Goal: Information Seeking & Learning: Check status

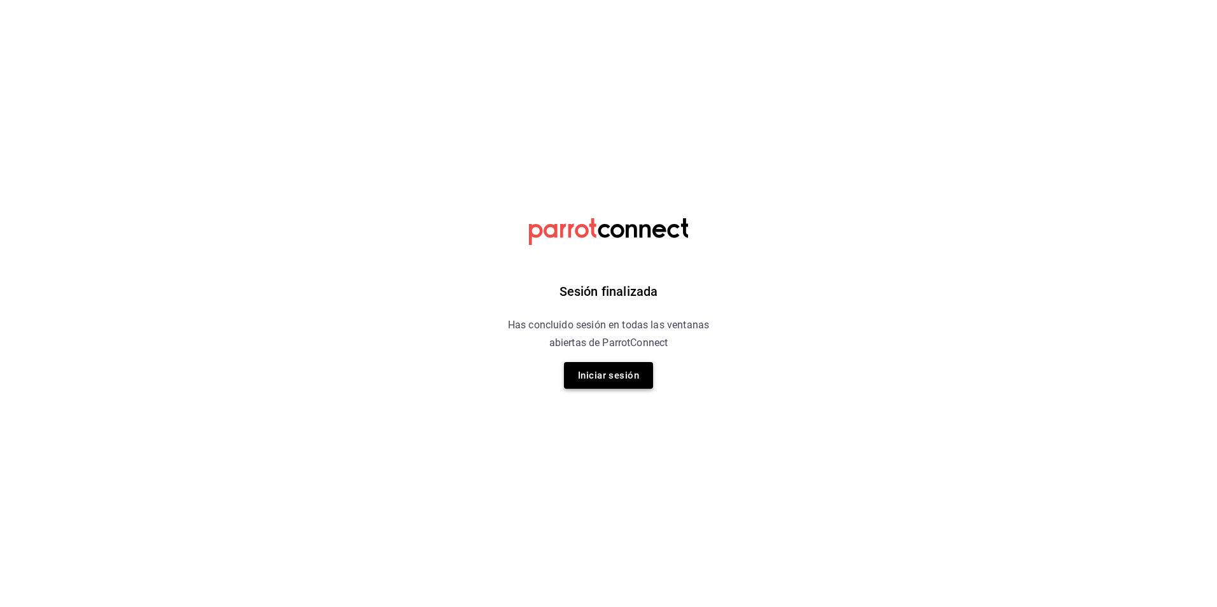
click at [622, 383] on button "Iniciar sesión" at bounding box center [608, 375] width 89 height 27
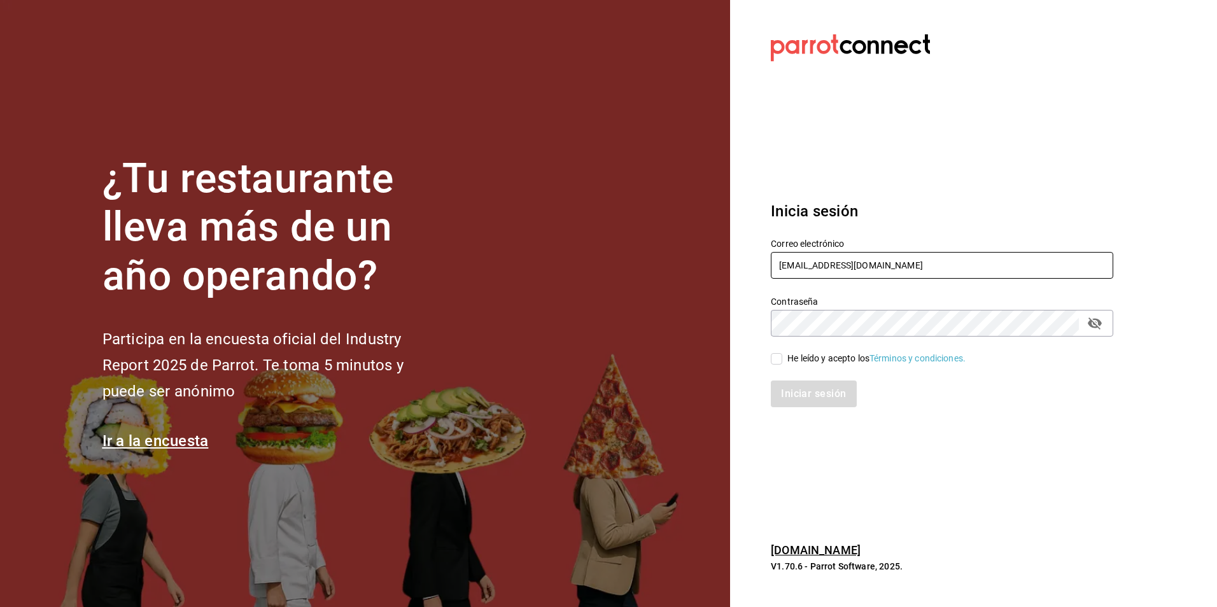
click at [840, 258] on input "tanarah_re@bs.com" at bounding box center [942, 265] width 342 height 27
type input "galerias_re@BS.COM"
click at [769, 357] on div "He leído y acepto los Términos y condiciones." at bounding box center [934, 351] width 358 height 29
click at [775, 364] on label "He leído y acepto los Términos y condiciones." at bounding box center [868, 358] width 195 height 13
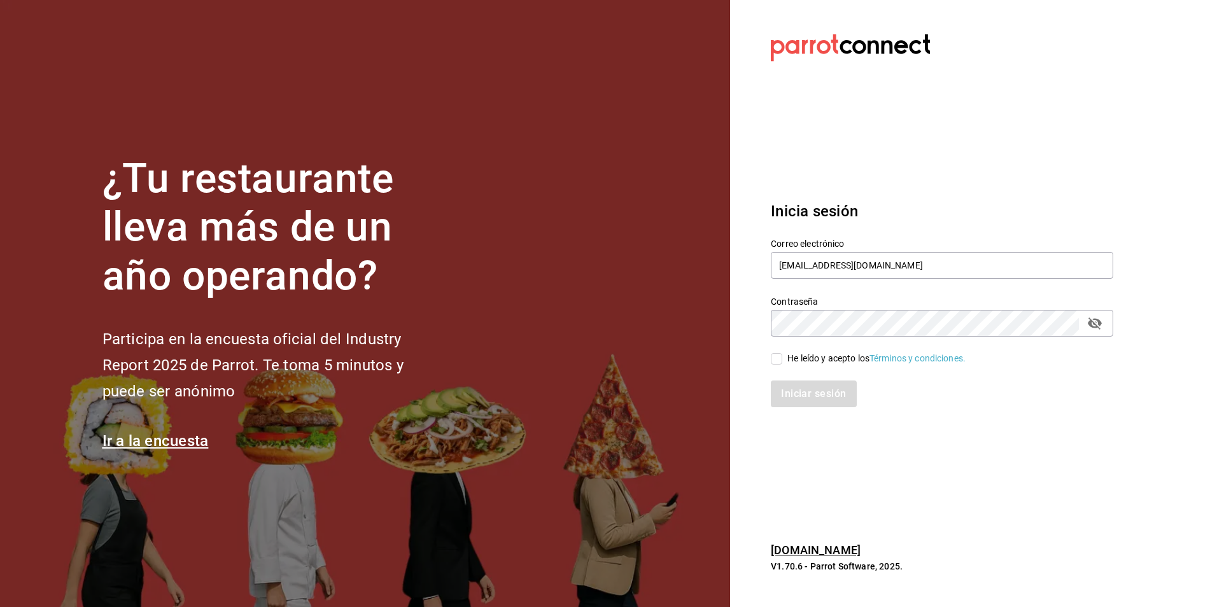
click at [775, 364] on input "He leído y acepto los Términos y condiciones." at bounding box center [776, 358] width 11 height 11
checkbox input "true"
click at [791, 398] on button "Iniciar sesión" at bounding box center [814, 394] width 87 height 27
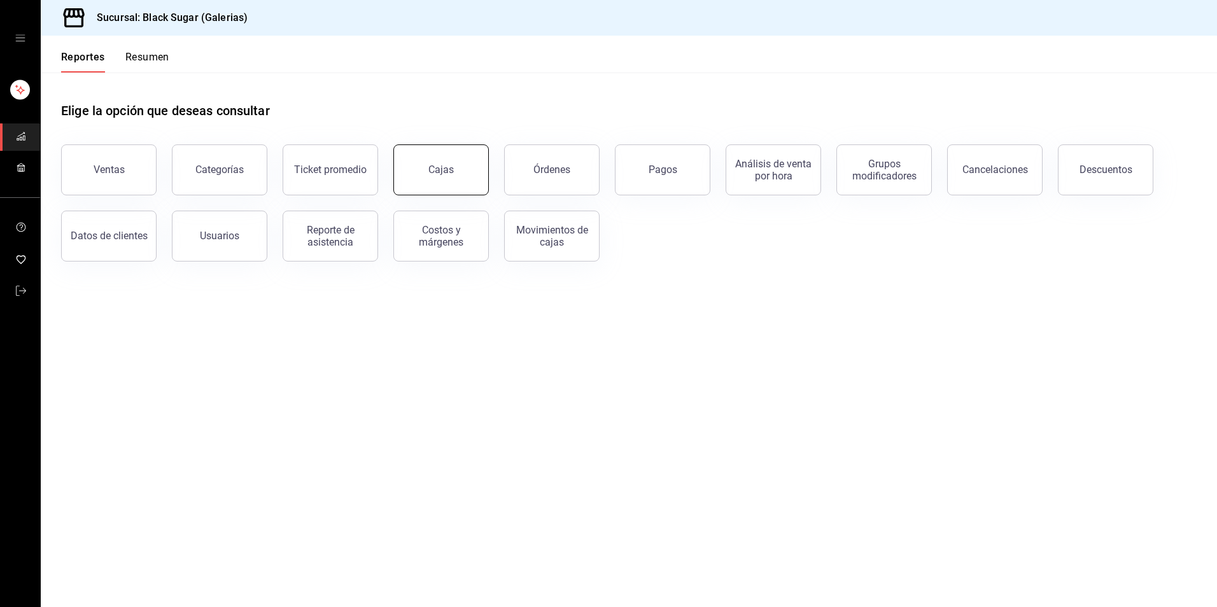
click at [452, 179] on link "Cajas" at bounding box center [440, 169] width 95 height 51
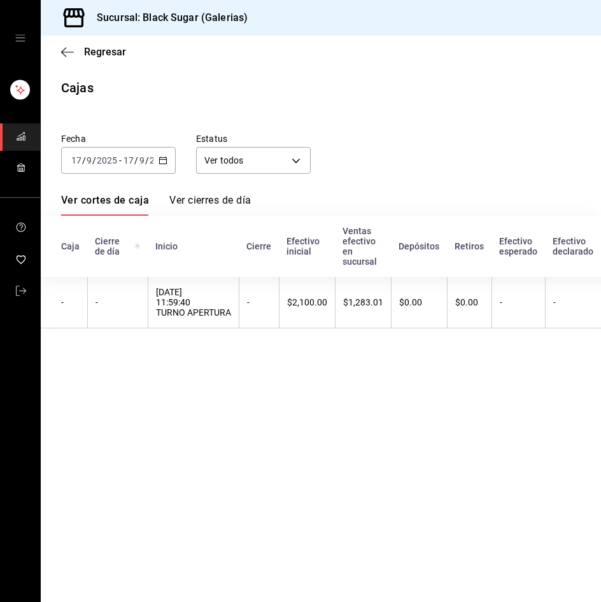
click at [104, 157] on input "2025" at bounding box center [107, 160] width 22 height 10
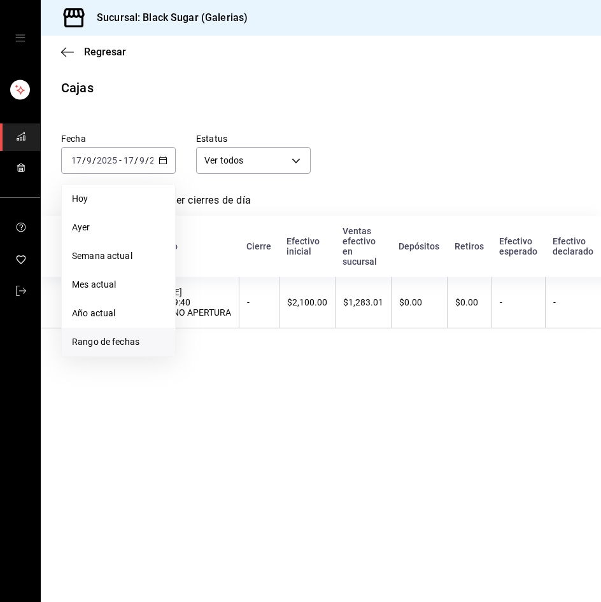
click at [123, 339] on span "Rango de fechas" at bounding box center [118, 341] width 93 height 13
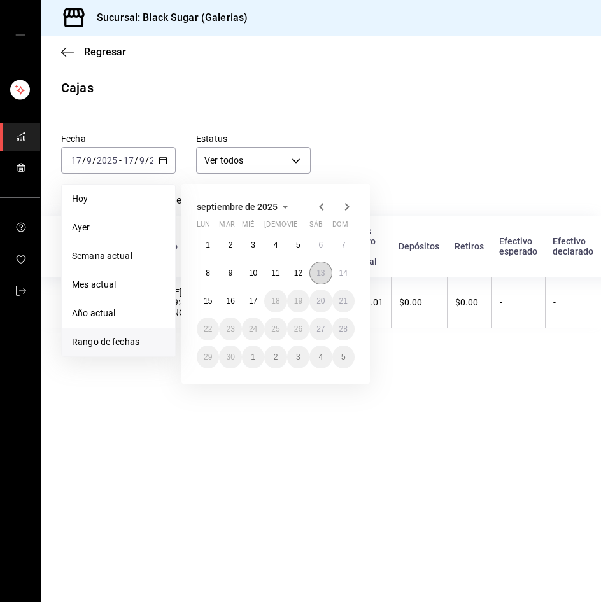
click at [319, 273] on abbr "13" at bounding box center [320, 273] width 8 height 9
click at [232, 305] on abbr "16" at bounding box center [230, 301] width 8 height 9
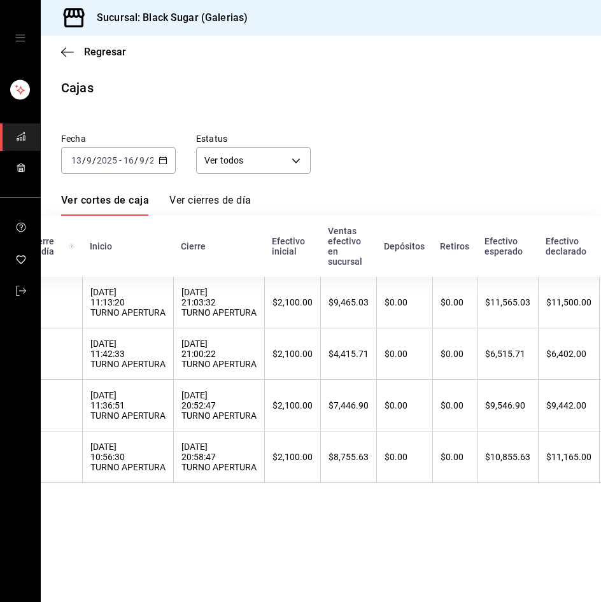
scroll to position [0, 96]
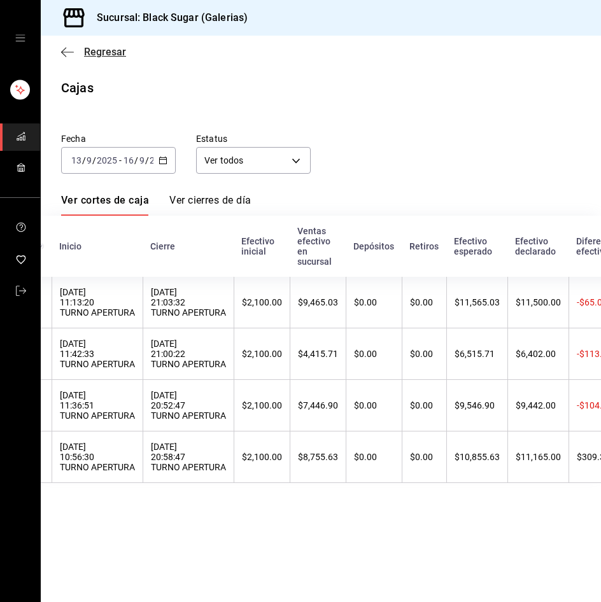
click at [92, 50] on span "Regresar" at bounding box center [105, 52] width 42 height 12
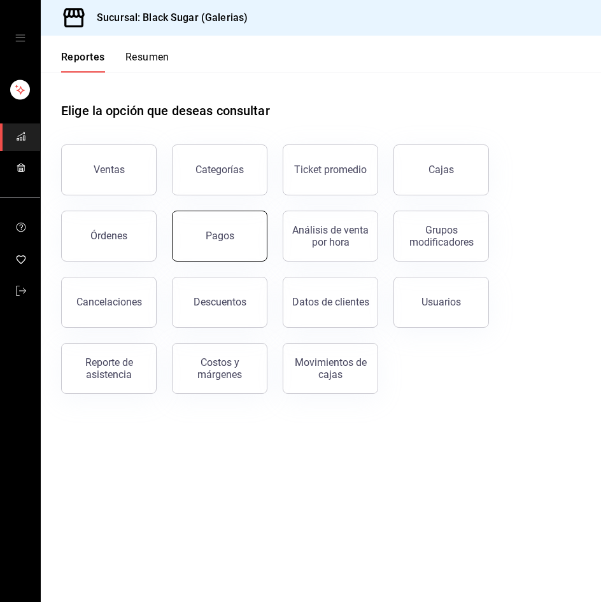
click at [220, 246] on button "Pagos" at bounding box center [219, 236] width 95 height 51
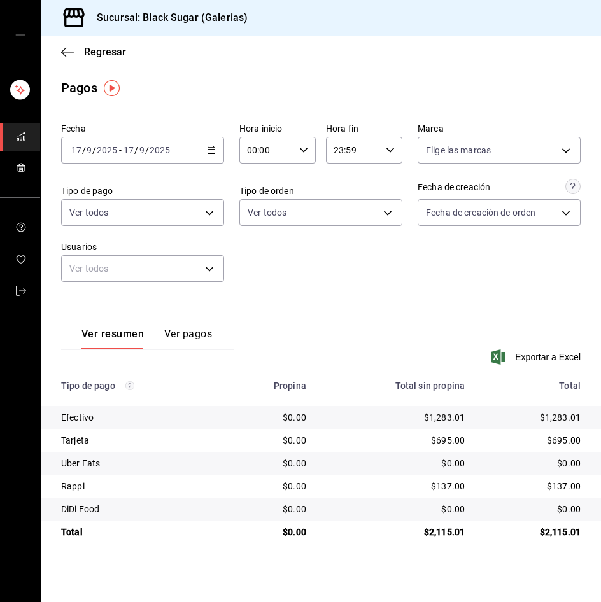
click at [146, 146] on span "/" at bounding box center [147, 150] width 4 height 10
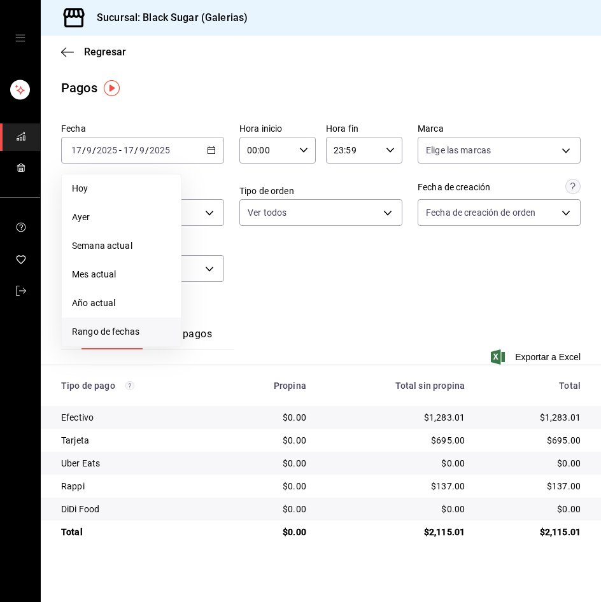
click at [122, 331] on span "Rango de fechas" at bounding box center [121, 331] width 99 height 13
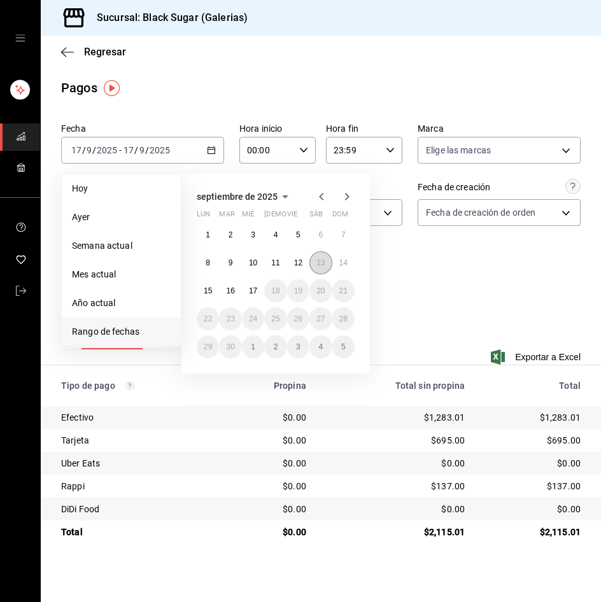
click at [314, 260] on button "13" at bounding box center [320, 262] width 22 height 23
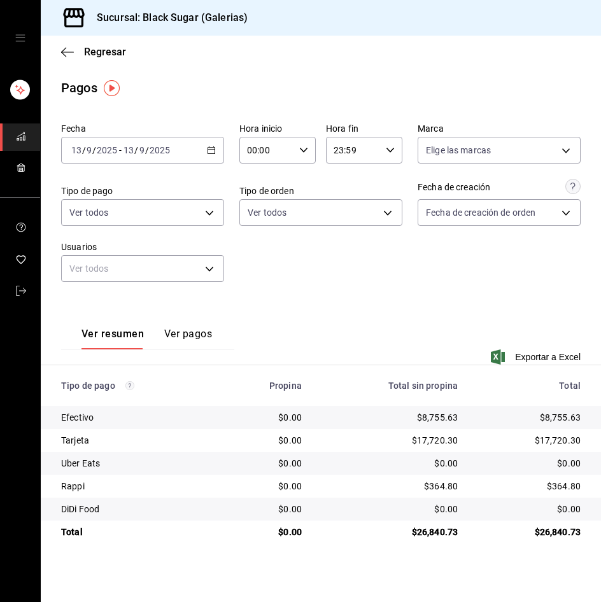
click at [139, 155] on input "9" at bounding box center [142, 150] width 6 height 10
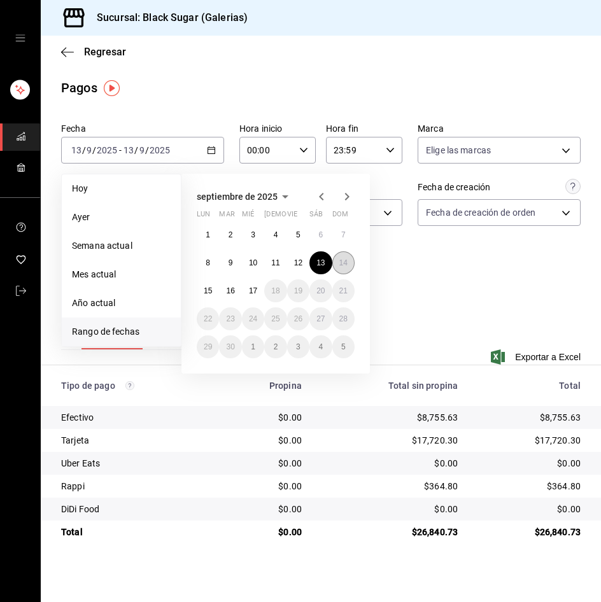
click at [349, 263] on button "14" at bounding box center [343, 262] width 22 height 23
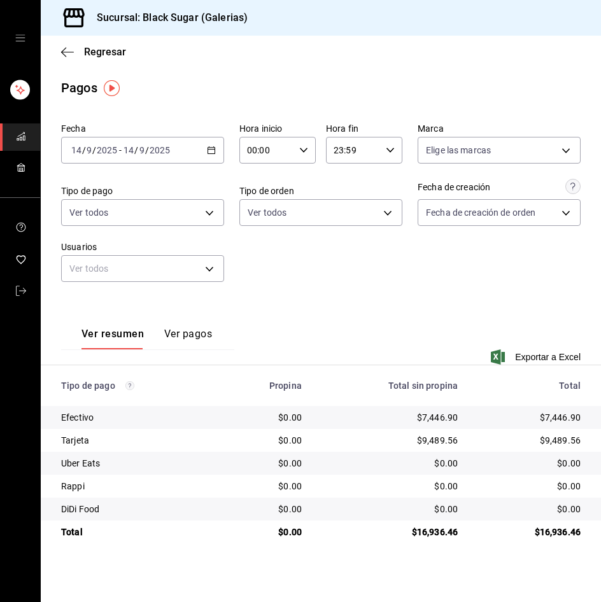
drag, startPoint x: 143, startPoint y: 146, endPoint x: 141, endPoint y: 165, distance: 19.2
click at [143, 146] on input "9" at bounding box center [142, 150] width 6 height 10
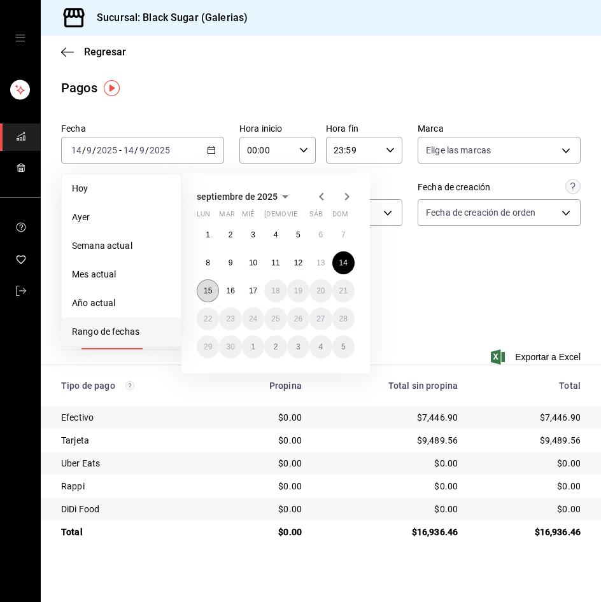
click at [208, 286] on button "15" at bounding box center [208, 290] width 22 height 23
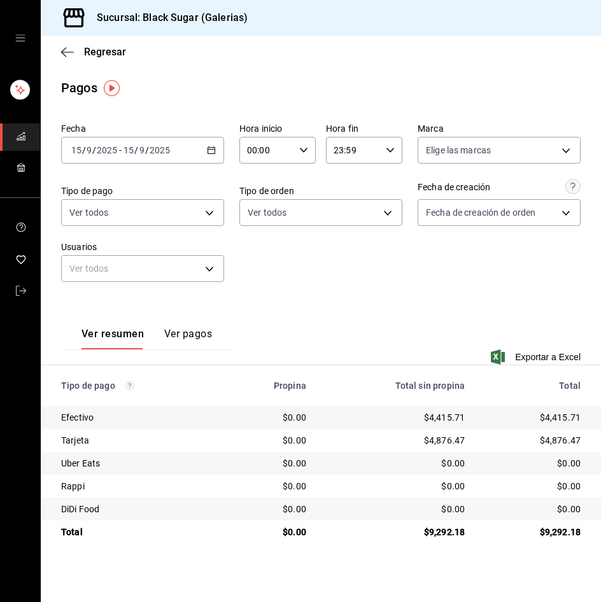
click at [125, 159] on div "[DATE] [DATE] - [DATE] [DATE]" at bounding box center [142, 150] width 163 height 27
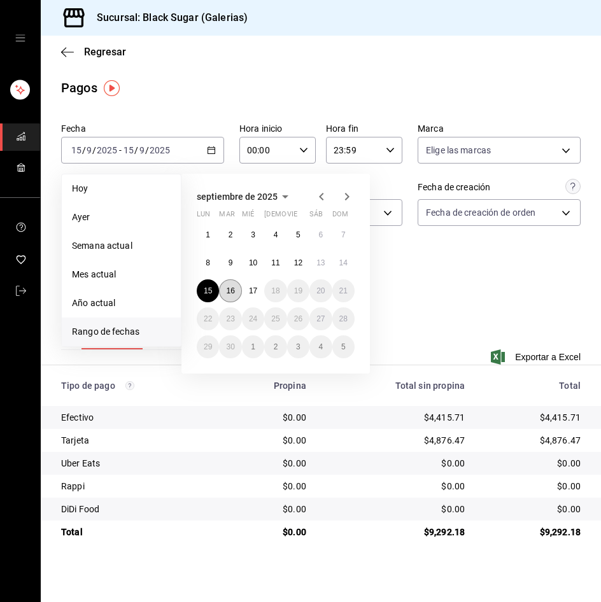
click at [235, 288] on button "16" at bounding box center [230, 290] width 22 height 23
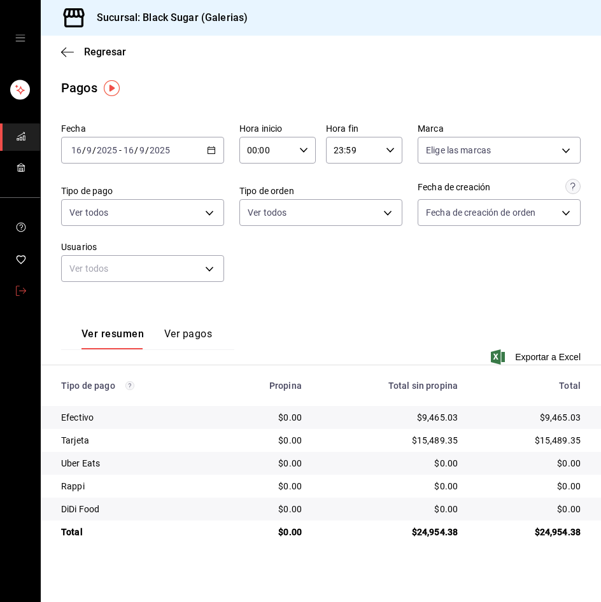
click at [24, 296] on span "mailbox folders" at bounding box center [21, 291] width 10 height 17
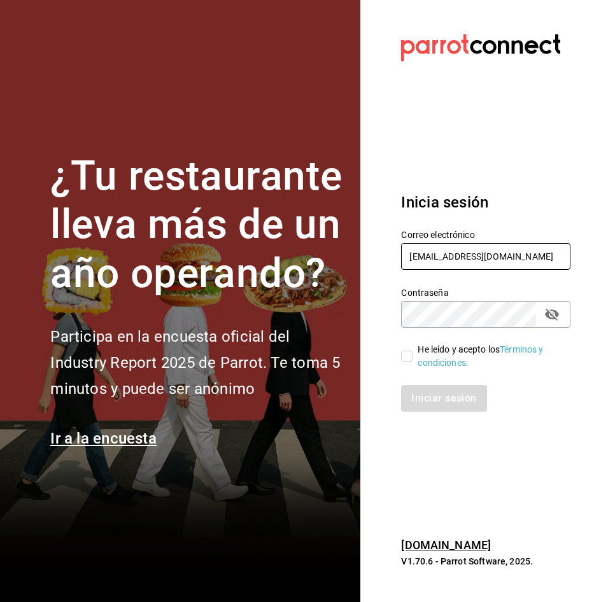
click at [510, 250] on input "galerias_re@BS.COM" at bounding box center [485, 256] width 169 height 27
type input "GALERIAS_2@BS.COM"
click at [408, 351] on input "He leído y acepto los Términos y condiciones." at bounding box center [406, 356] width 11 height 11
checkbox input "true"
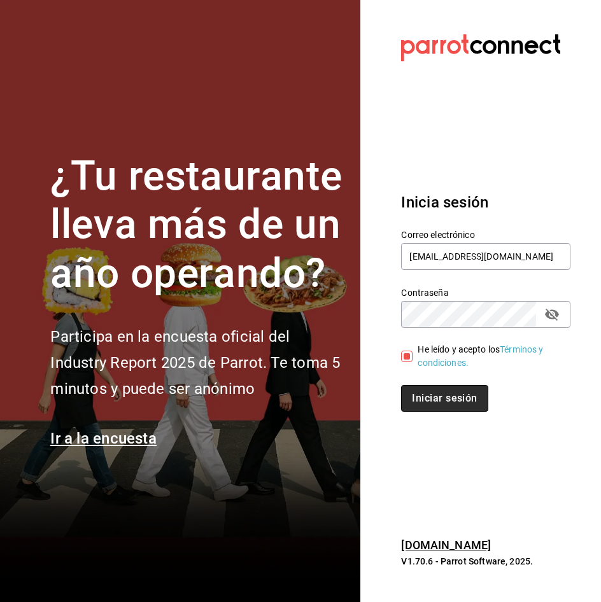
click at [413, 396] on button "Iniciar sesión" at bounding box center [444, 398] width 87 height 27
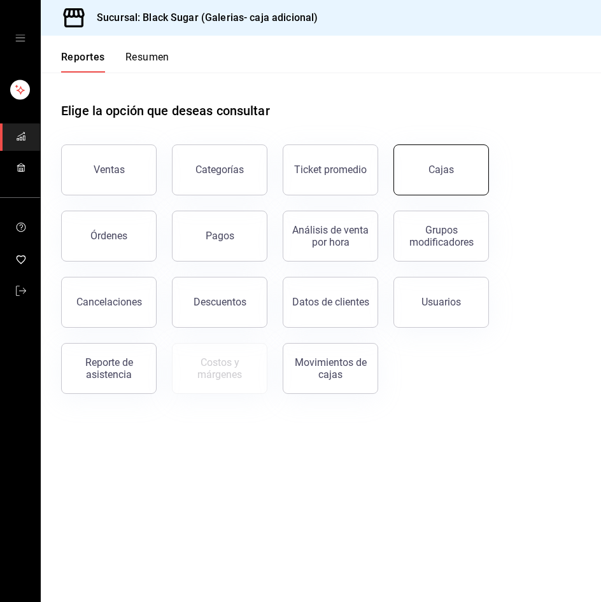
click at [454, 179] on link "Cajas" at bounding box center [440, 169] width 95 height 51
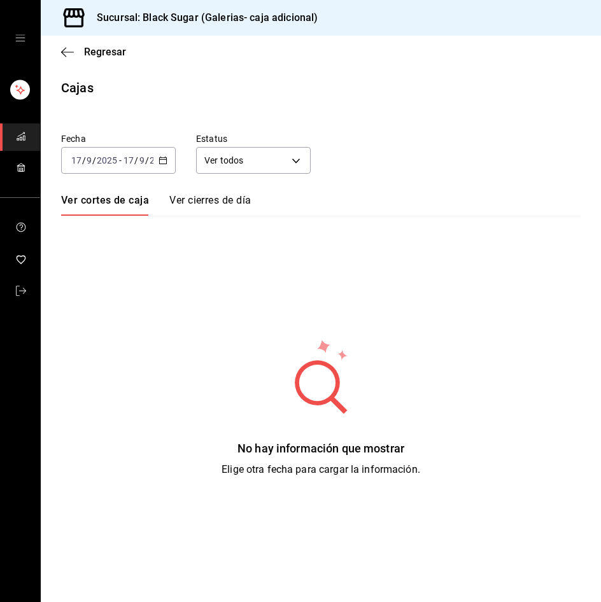
click at [124, 164] on input "17" at bounding box center [128, 160] width 11 height 10
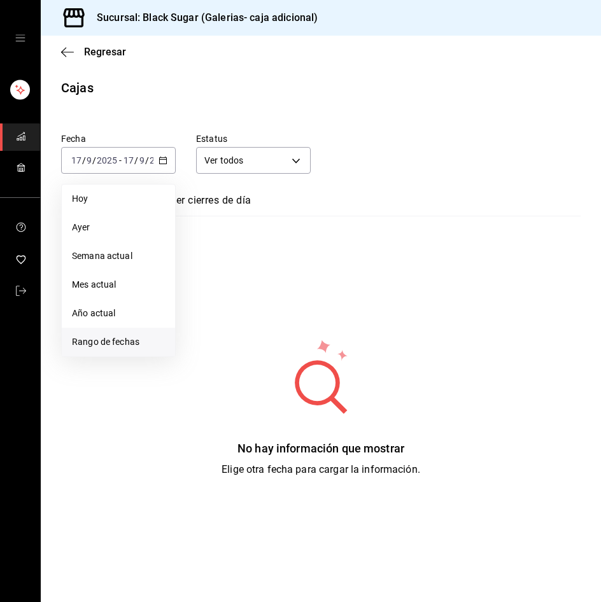
click at [95, 349] on li "Rango de fechas" at bounding box center [118, 342] width 113 height 29
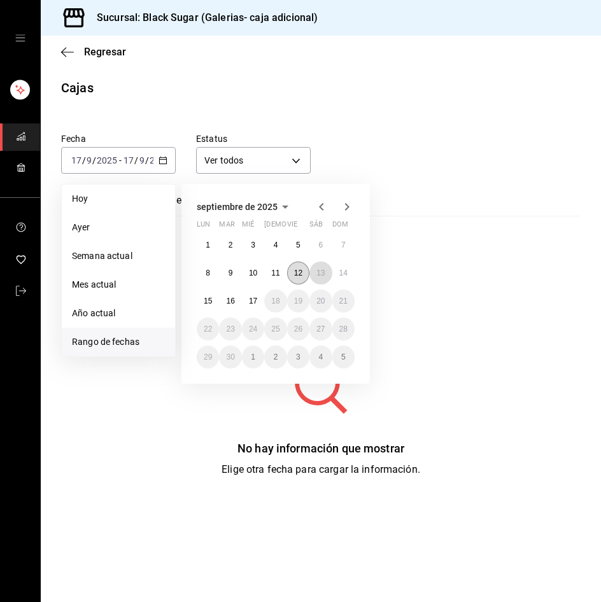
drag, startPoint x: 321, startPoint y: 269, endPoint x: 305, endPoint y: 278, distance: 19.1
click at [322, 269] on abbr "13" at bounding box center [320, 273] width 8 height 9
click at [228, 298] on abbr "16" at bounding box center [230, 301] width 8 height 9
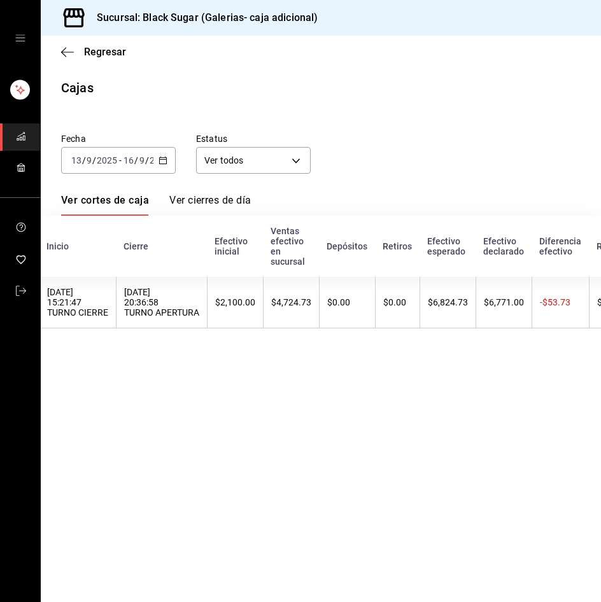
scroll to position [0, 111]
click at [90, 53] on span "Regresar" at bounding box center [105, 52] width 42 height 12
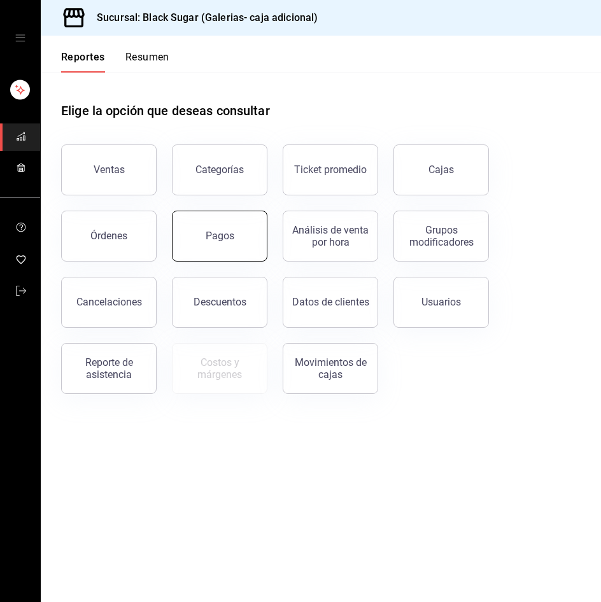
click at [214, 246] on button "Pagos" at bounding box center [219, 236] width 95 height 51
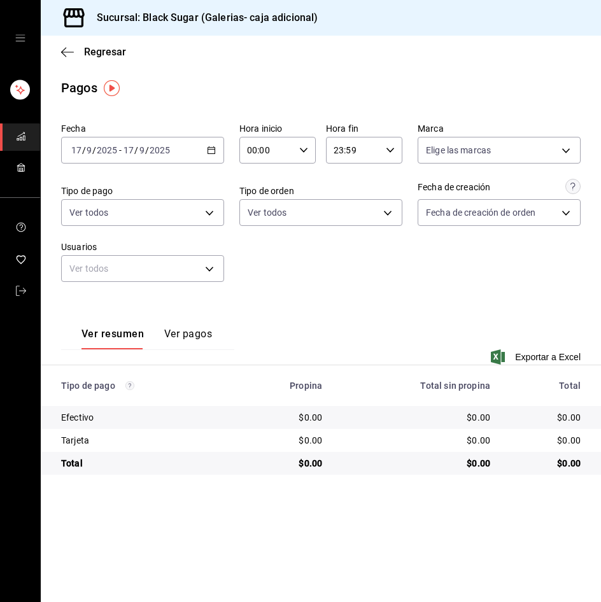
click at [151, 158] on div "2025-09-17 17 / 9 / 2025 - 2025-09-17 17 / 9 / 2025" at bounding box center [142, 150] width 163 height 27
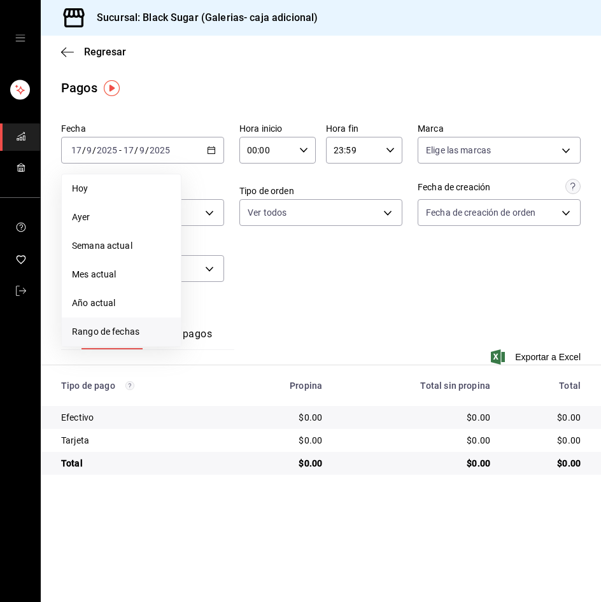
click at [163, 330] on span "Rango de fechas" at bounding box center [121, 331] width 99 height 13
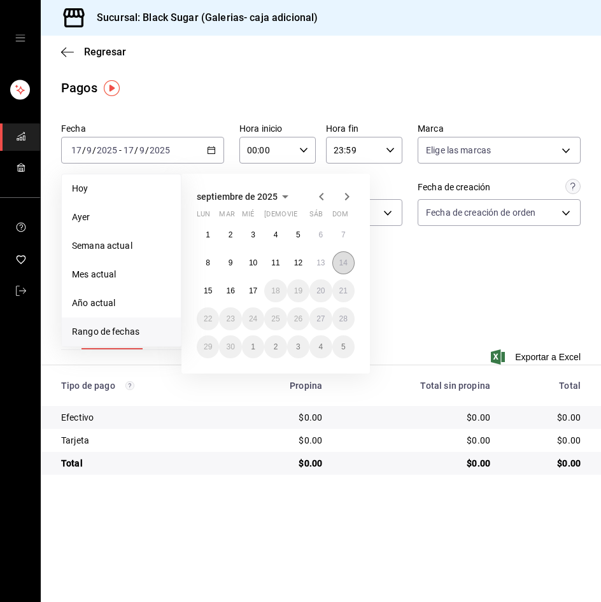
click at [337, 265] on button "14" at bounding box center [343, 262] width 22 height 23
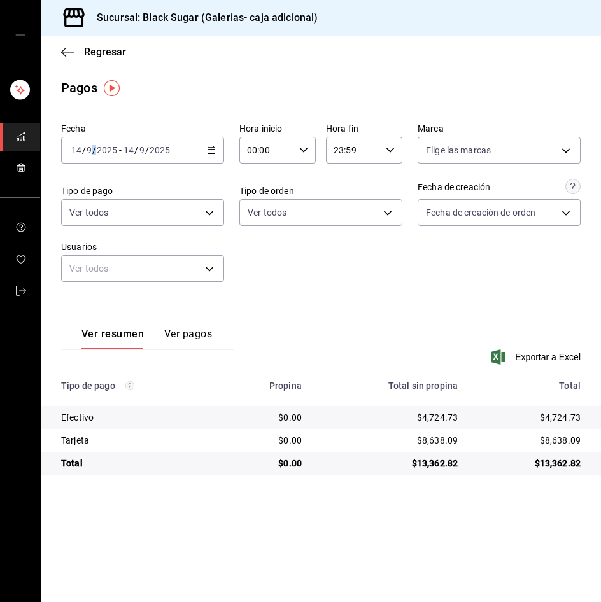
click at [94, 149] on span "/" at bounding box center [94, 150] width 4 height 10
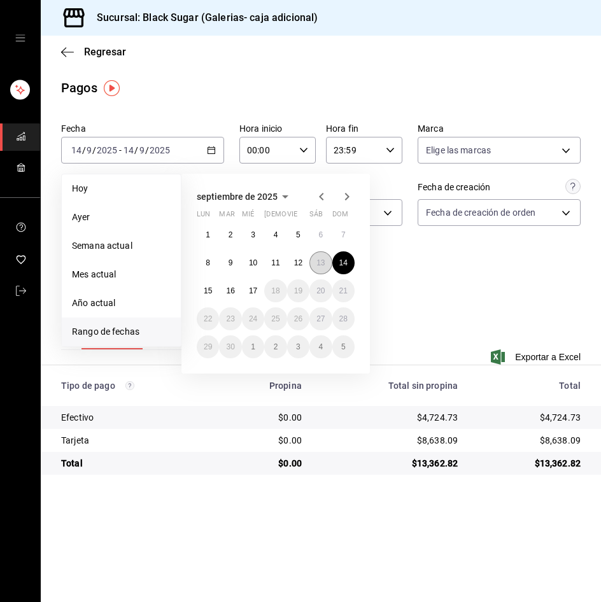
click at [328, 267] on button "13" at bounding box center [320, 262] width 22 height 23
click at [237, 288] on button "16" at bounding box center [230, 290] width 22 height 23
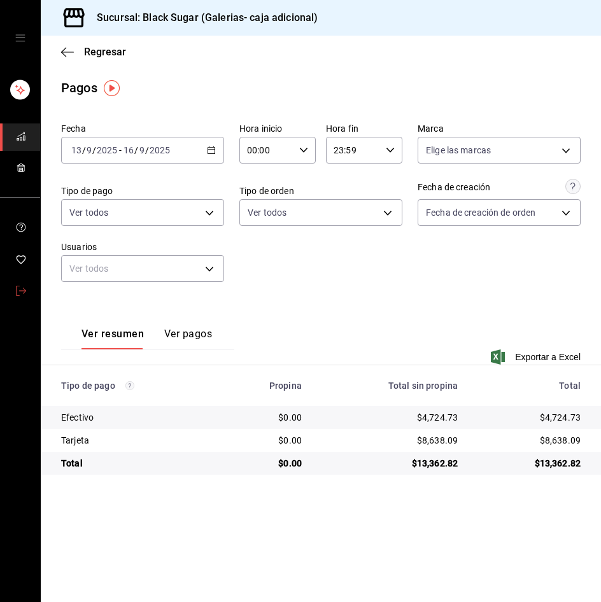
click at [17, 292] on icon "mailbox folders" at bounding box center [21, 291] width 10 height 10
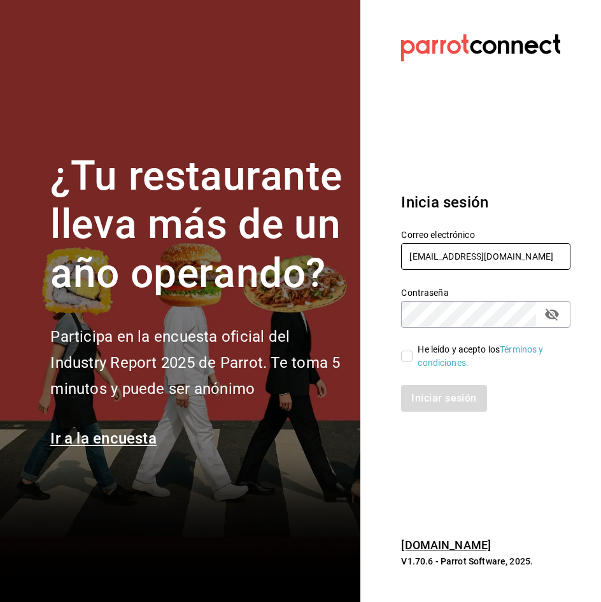
click at [453, 265] on input "GALERIAS_2@BS.COM" at bounding box center [485, 256] width 169 height 27
type input "[EMAIL_ADDRESS][DOMAIN_NAME]"
drag, startPoint x: 407, startPoint y: 361, endPoint x: 421, endPoint y: 404, distance: 45.5
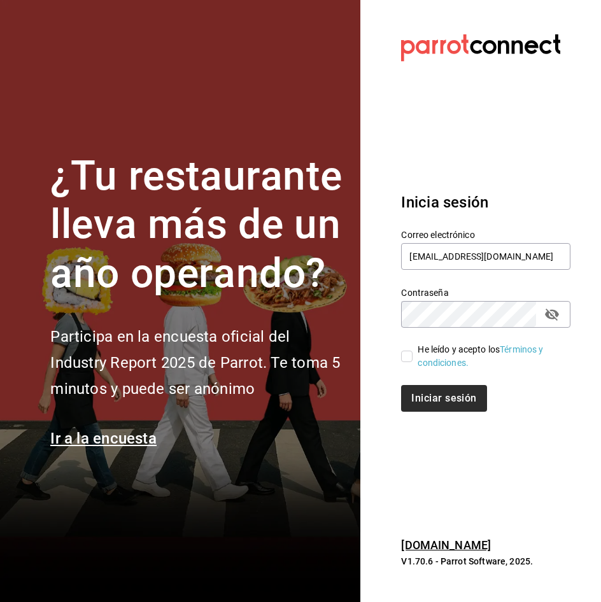
click at [405, 362] on label "He leído y acepto los Términos y condiciones." at bounding box center [480, 356] width 159 height 27
click at [405, 362] on input "He leído y acepto los Términos y condiciones." at bounding box center [406, 356] width 11 height 11
checkbox input "true"
click at [430, 423] on div "Inicia sesión Correo electrónico anahuac_re@BS.COM Contraseña Contraseña He leí…" at bounding box center [485, 301] width 169 height 251
click at [437, 414] on div "Inicia sesión Correo electrónico anahuac_re@BS.COM Contraseña Contraseña He leí…" at bounding box center [485, 301] width 169 height 251
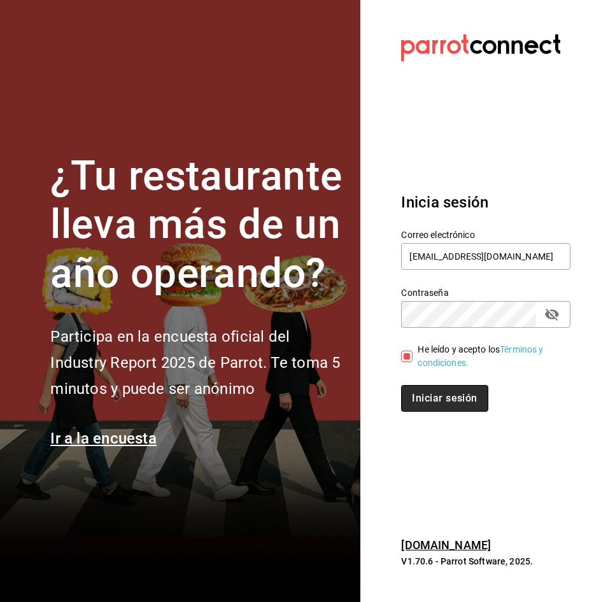
click at [437, 401] on button "Iniciar sesión" at bounding box center [444, 398] width 87 height 27
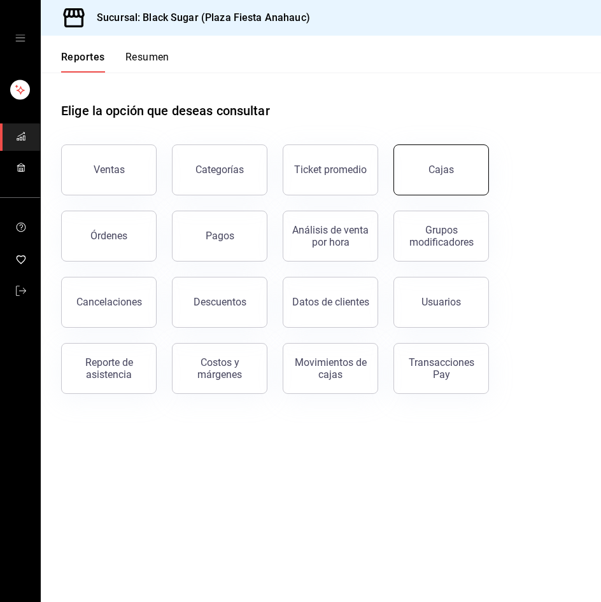
click at [433, 169] on div "Cajas" at bounding box center [441, 169] width 26 height 15
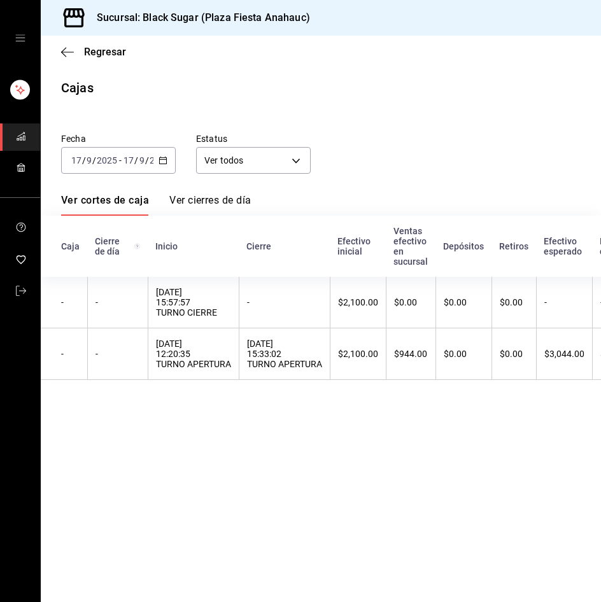
click at [135, 159] on span "/" at bounding box center [136, 160] width 4 height 10
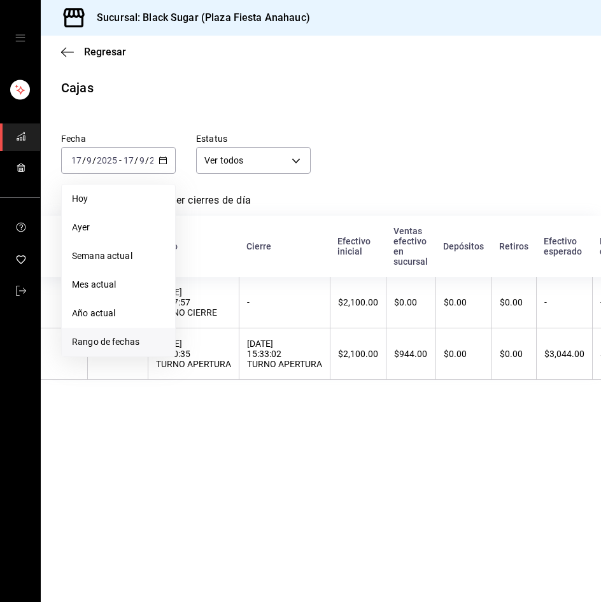
click at [122, 339] on span "Rango de fechas" at bounding box center [118, 341] width 93 height 13
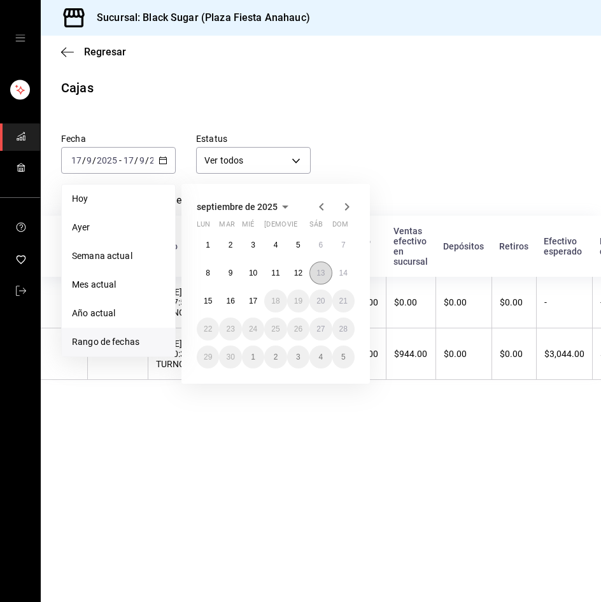
click at [323, 274] on abbr "13" at bounding box center [320, 273] width 8 height 9
click at [235, 305] on button "16" at bounding box center [230, 301] width 22 height 23
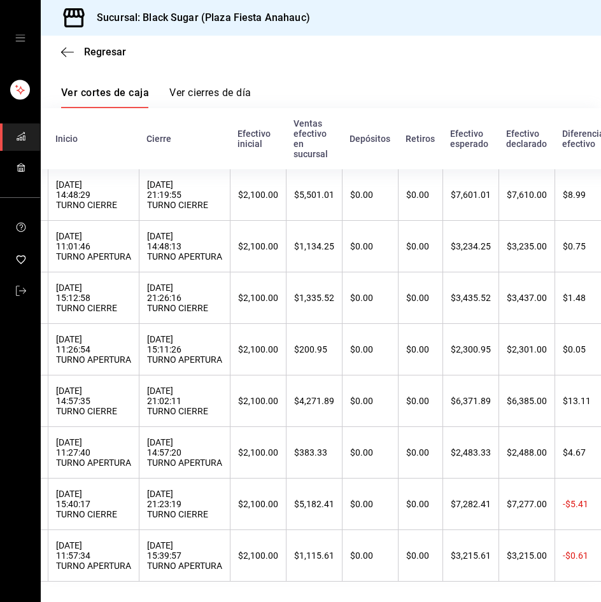
scroll to position [0, 99]
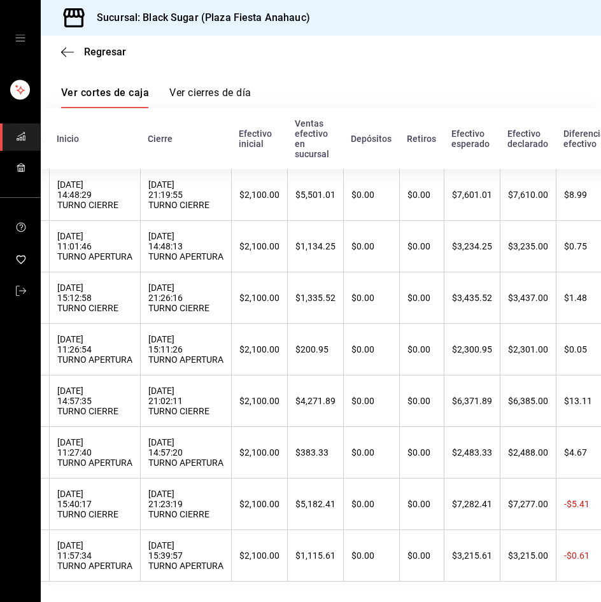
click at [298, 601] on main "Regresar Cajas Fecha 2025-09-13 13 / 9 / 2025 - 2025-09-16 16 / 9 / 2025 Estatu…" at bounding box center [321, 265] width 560 height 674
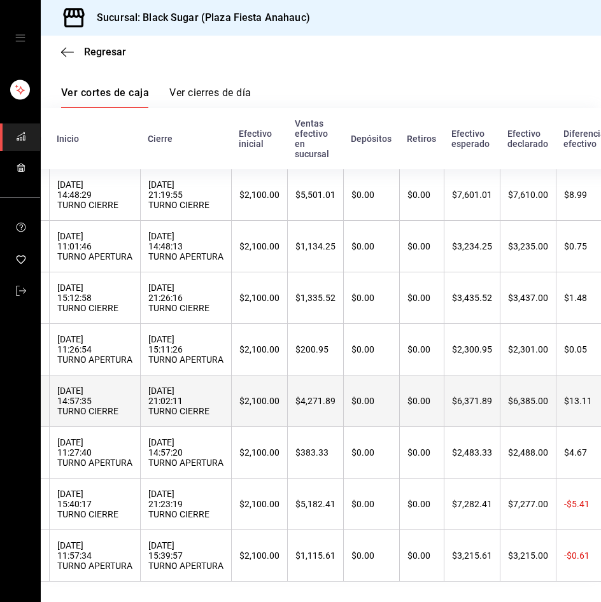
click at [226, 407] on th "14/09/2025 21:02:11 TURNO CIERRE" at bounding box center [185, 401] width 91 height 52
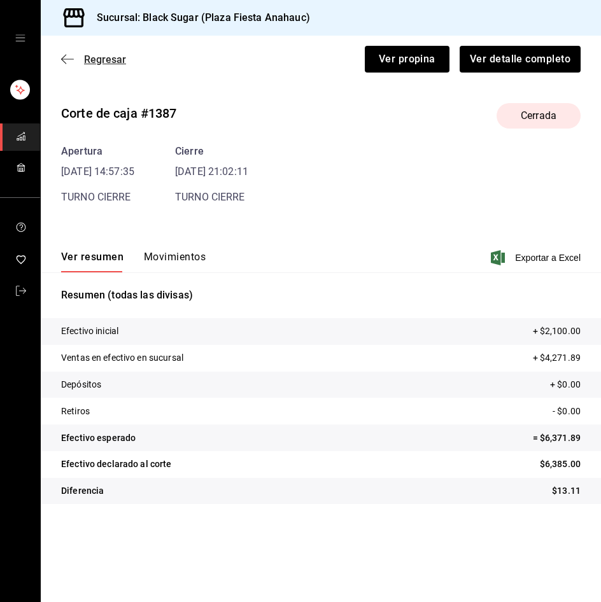
click at [90, 54] on span "Regresar" at bounding box center [105, 59] width 42 height 12
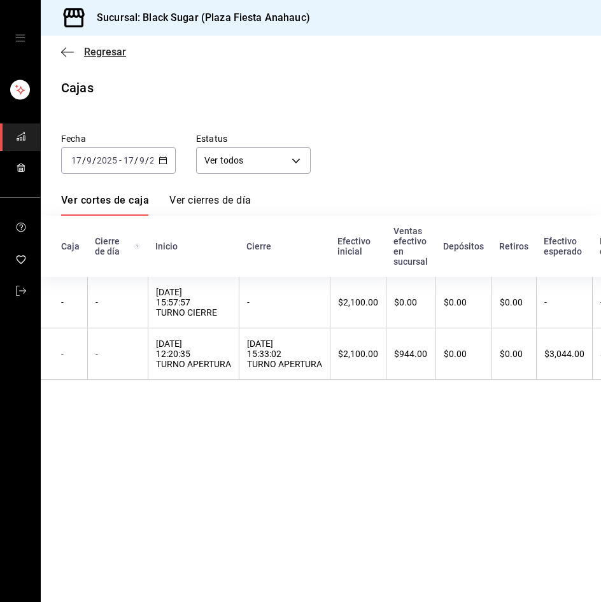
click at [117, 49] on span "Regresar" at bounding box center [105, 52] width 42 height 12
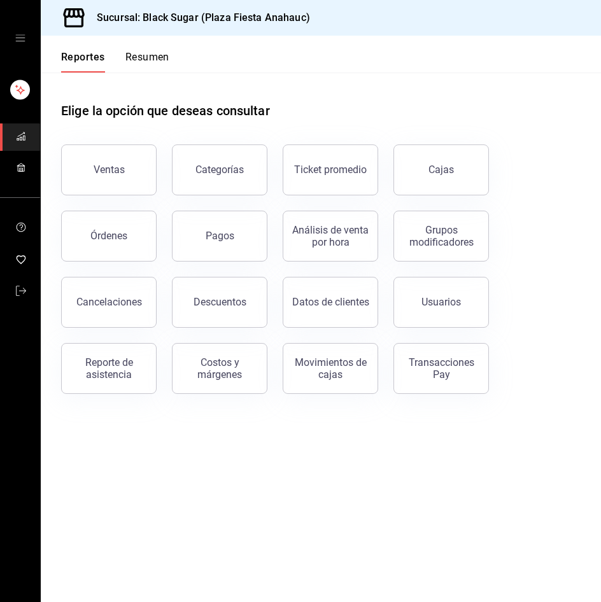
click at [235, 235] on button "Pagos" at bounding box center [219, 236] width 95 height 51
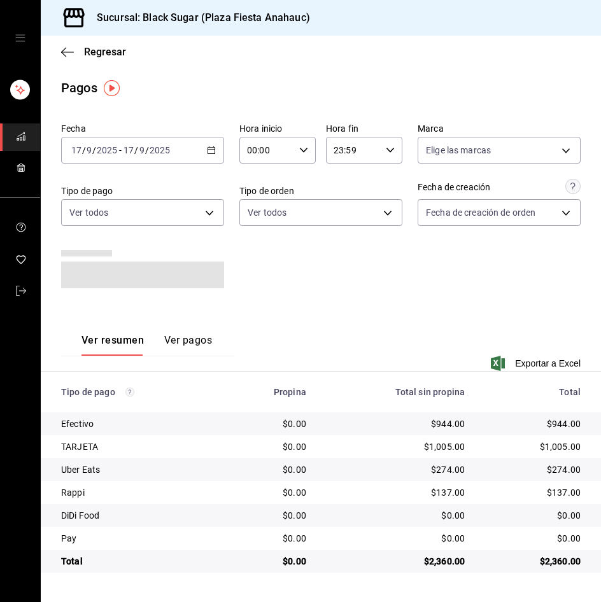
click at [111, 150] on input "2025" at bounding box center [107, 150] width 22 height 10
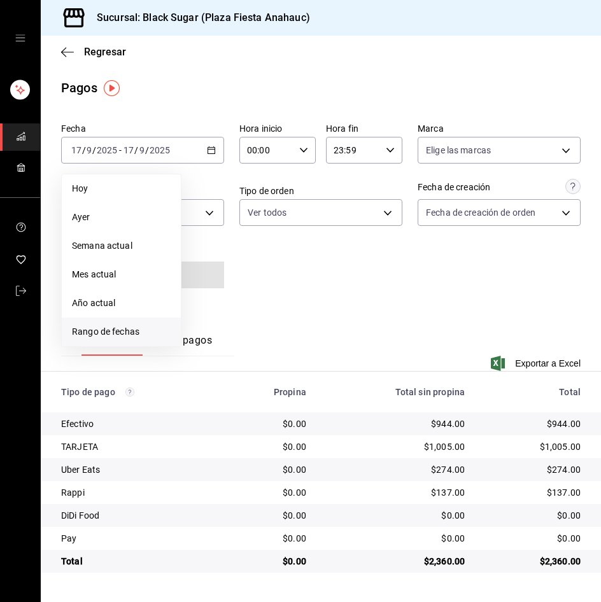
click at [144, 335] on span "Rango de fechas" at bounding box center [121, 331] width 99 height 13
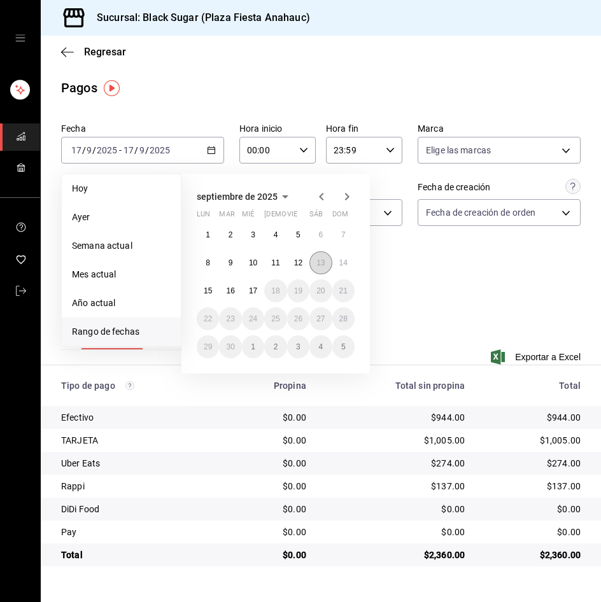
click at [324, 265] on abbr "13" at bounding box center [320, 262] width 8 height 9
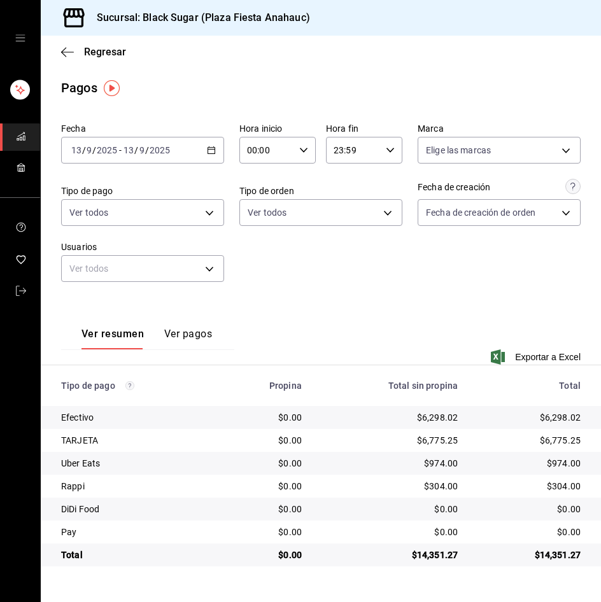
click at [291, 293] on div "Fecha 2025-09-13 13 / 9 / 2025 - 2025-09-13 13 / 9 / 2025 Hora inicio 00:00 Hor…" at bounding box center [320, 207] width 519 height 179
click at [376, 285] on div "Fecha 2025-09-13 13 / 9 / 2025 - 2025-09-13 13 / 9 / 2025 Hora inicio 00:00 Hor…" at bounding box center [320, 207] width 519 height 179
click at [160, 134] on div "Fecha 2025-09-13 13 / 9 / 2025 - 2025-09-13 13 / 9 / 2025" at bounding box center [142, 143] width 163 height 41
click at [167, 152] on input "2025" at bounding box center [160, 150] width 22 height 10
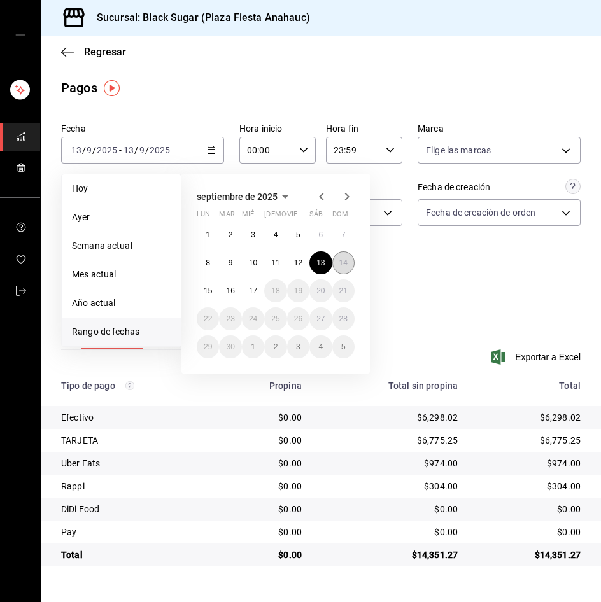
click at [342, 262] on abbr "14" at bounding box center [343, 262] width 8 height 9
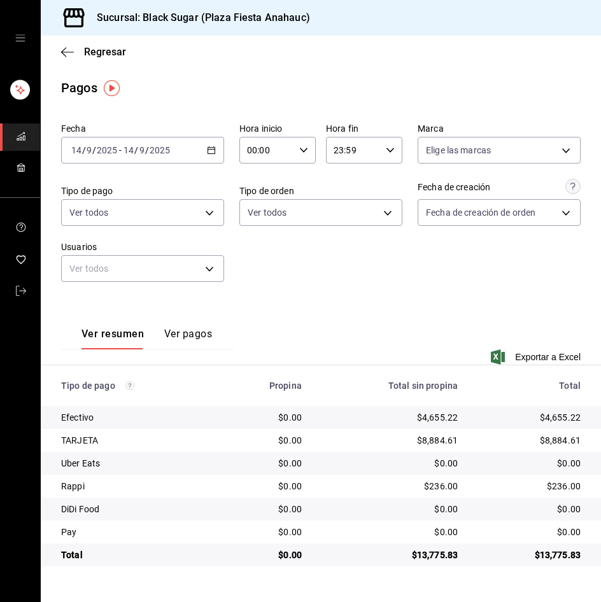
click at [136, 151] on span "/" at bounding box center [136, 150] width 4 height 10
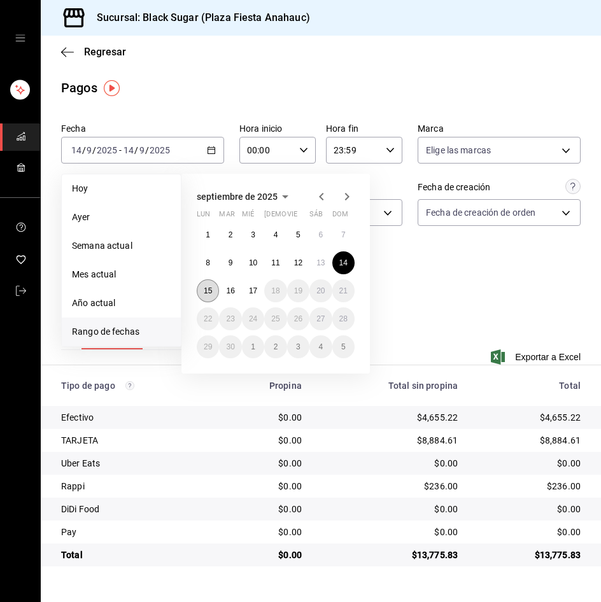
click at [208, 288] on abbr "15" at bounding box center [208, 290] width 8 height 9
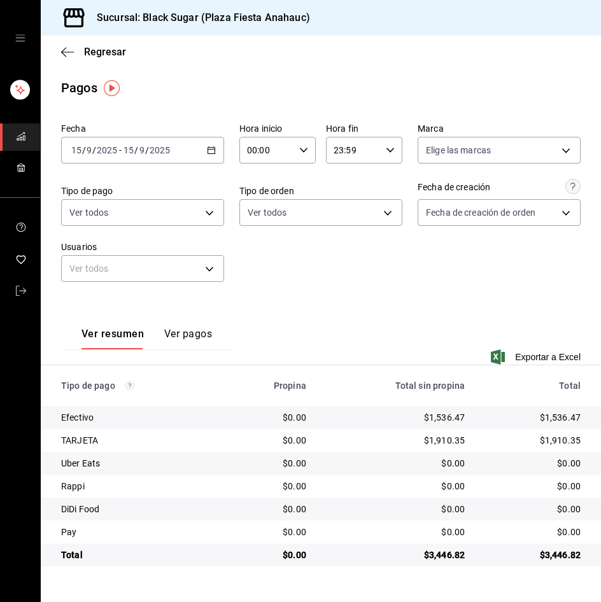
click at [101, 143] on div "[DATE] [DATE] - [DATE] [DATE]" at bounding box center [142, 150] width 163 height 27
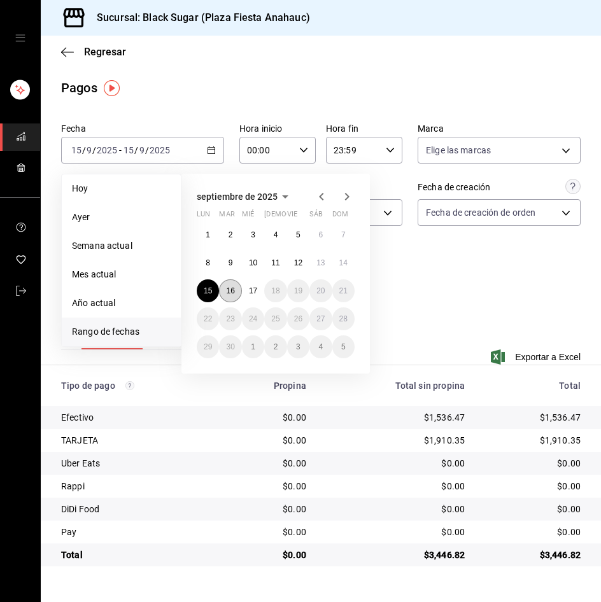
click at [222, 291] on button "16" at bounding box center [230, 290] width 22 height 23
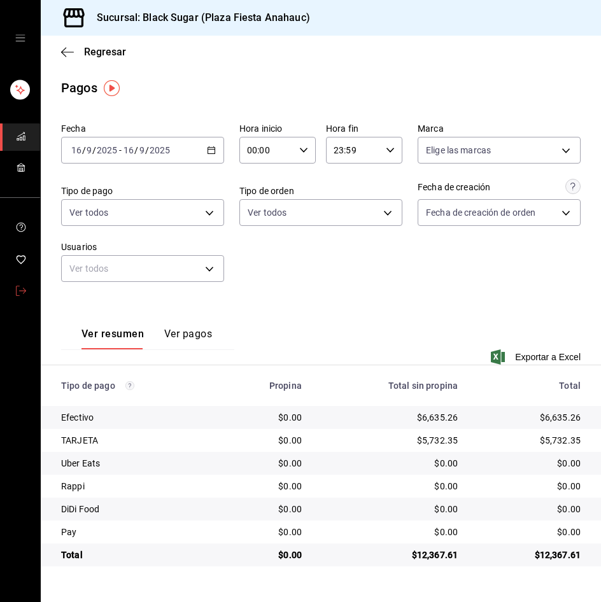
click at [20, 297] on span "mailbox folders" at bounding box center [21, 291] width 10 height 17
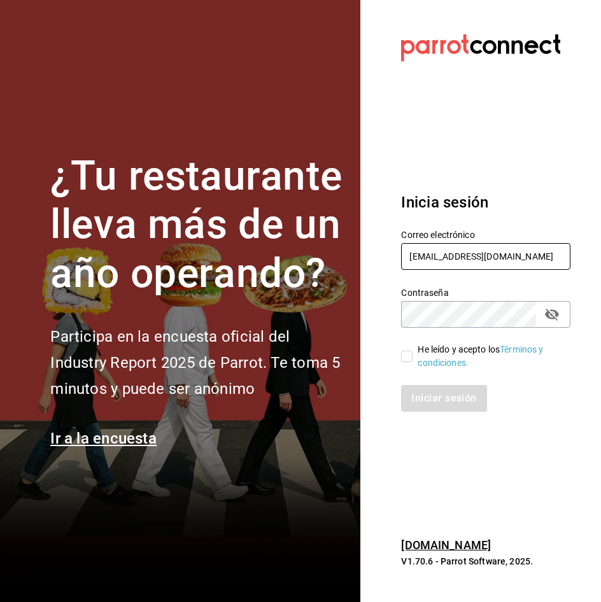
click at [425, 247] on input "anahuac_re@BS.COM" at bounding box center [485, 256] width 169 height 27
type input "pabellon_re@bs.com"
click at [406, 359] on input "He leído y acepto los Términos y condiciones." at bounding box center [406, 356] width 11 height 11
checkbox input "true"
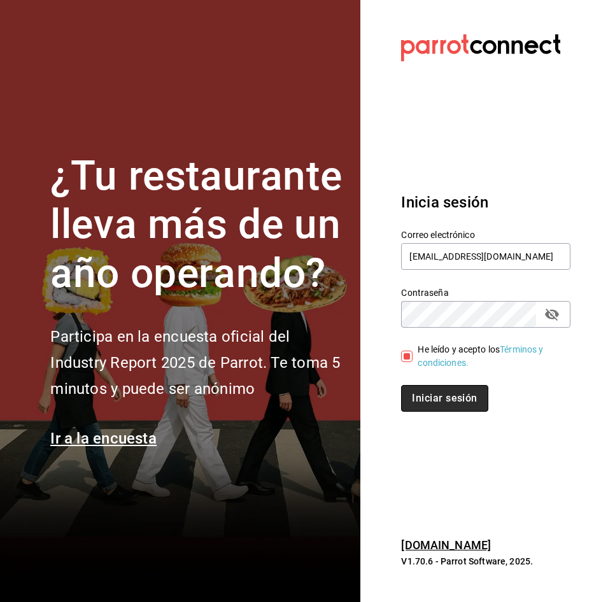
click at [430, 406] on button "Iniciar sesión" at bounding box center [444, 398] width 87 height 27
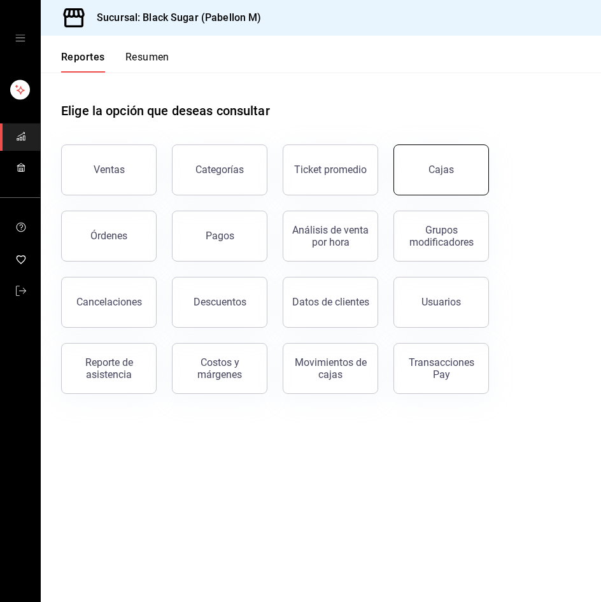
click at [444, 163] on div "Cajas" at bounding box center [441, 169] width 26 height 15
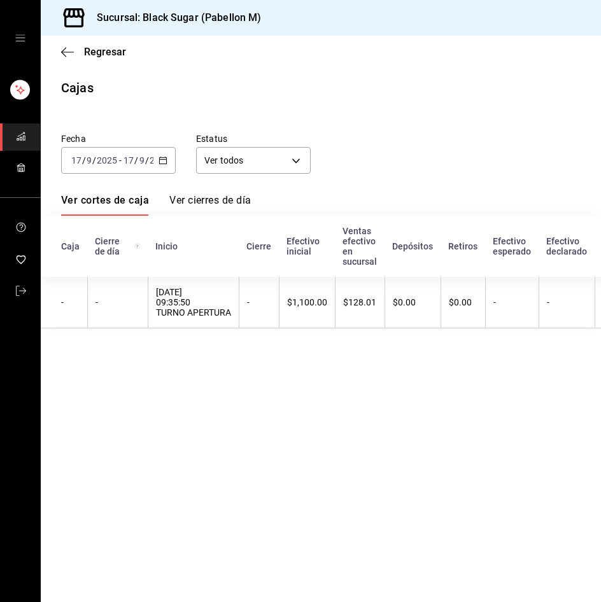
click at [91, 162] on input "9" at bounding box center [89, 160] width 6 height 10
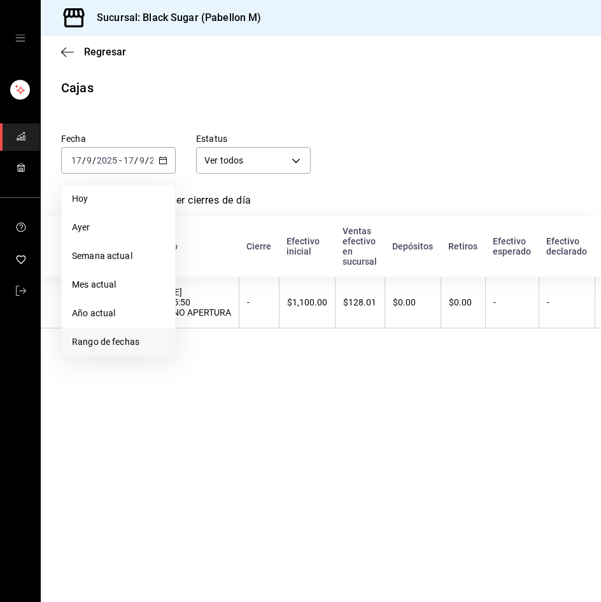
click at [106, 348] on span "Rango de fechas" at bounding box center [118, 341] width 93 height 13
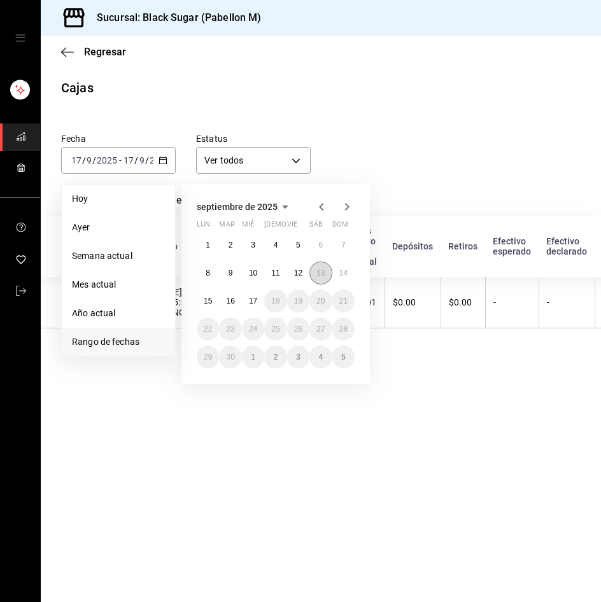
click at [312, 276] on button "13" at bounding box center [320, 273] width 22 height 23
click at [236, 305] on button "16" at bounding box center [230, 301] width 22 height 23
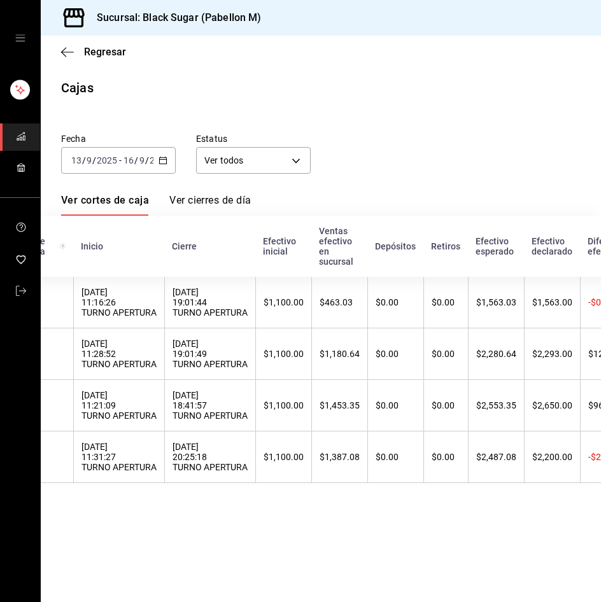
scroll to position [0, 87]
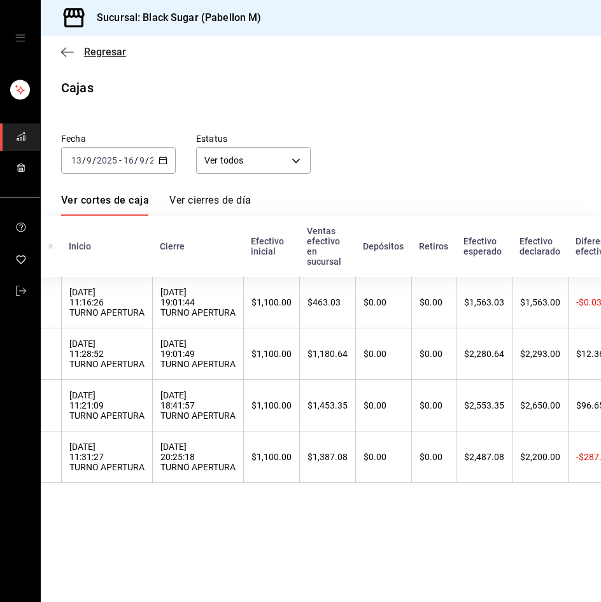
click at [110, 52] on span "Regresar" at bounding box center [105, 52] width 42 height 12
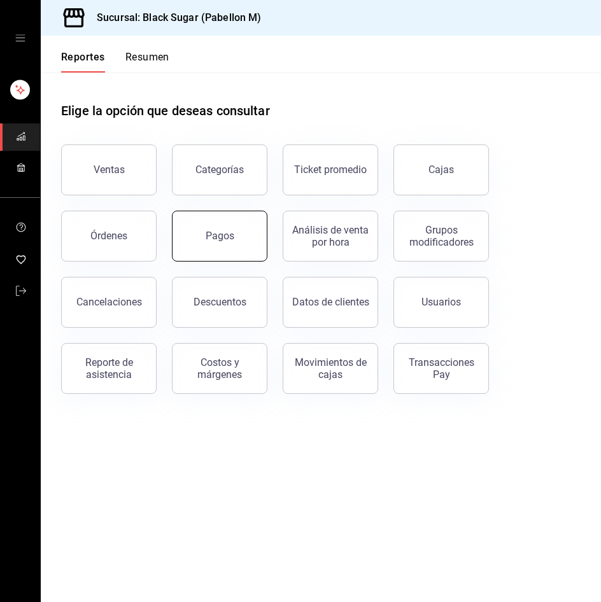
click at [228, 227] on button "Pagos" at bounding box center [219, 236] width 95 height 51
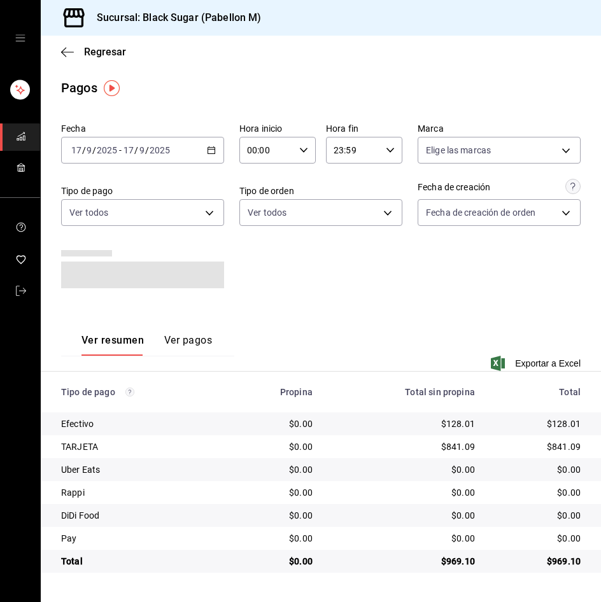
click at [178, 139] on div "[DATE] [DATE] - [DATE] [DATE]" at bounding box center [142, 150] width 163 height 27
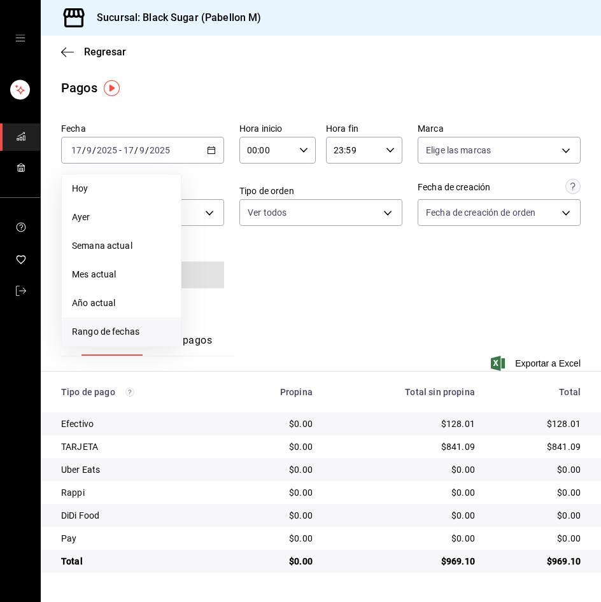
click at [132, 339] on li "Rango de fechas" at bounding box center [121, 332] width 119 height 29
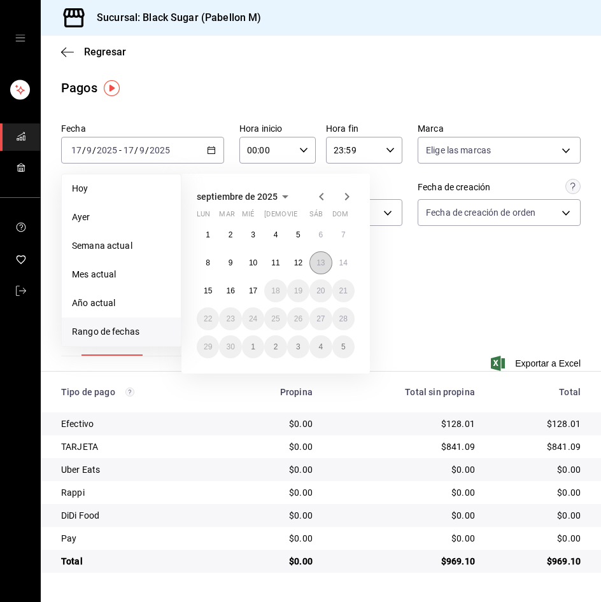
click at [321, 261] on abbr "13" at bounding box center [320, 262] width 8 height 9
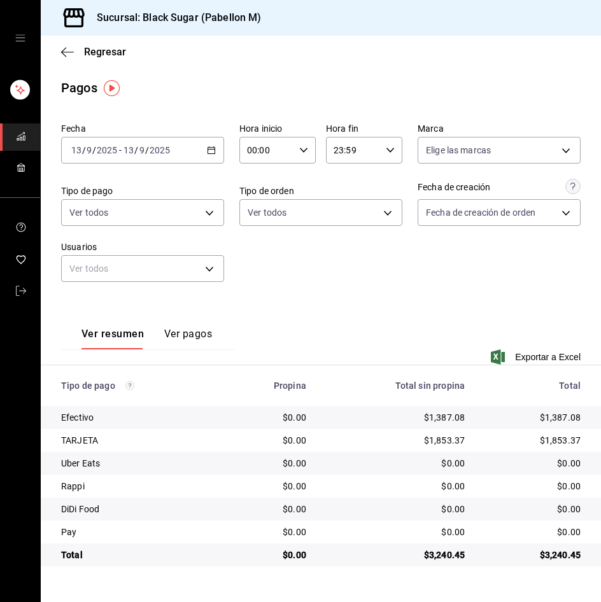
click at [103, 150] on input "2025" at bounding box center [107, 150] width 22 height 10
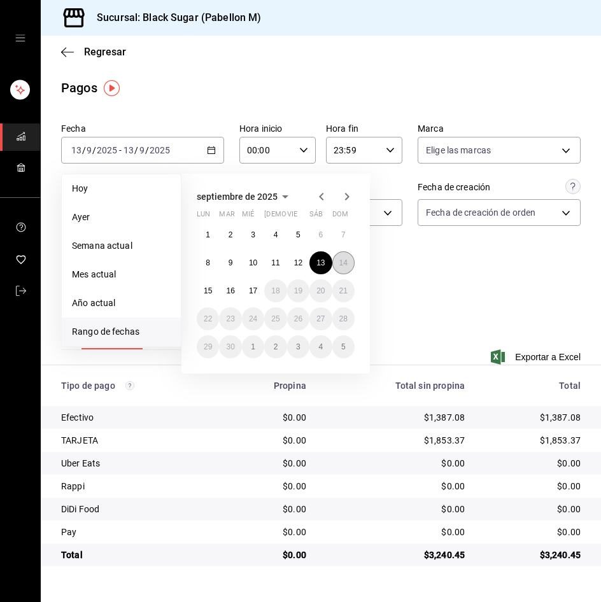
click at [349, 263] on button "14" at bounding box center [343, 262] width 22 height 23
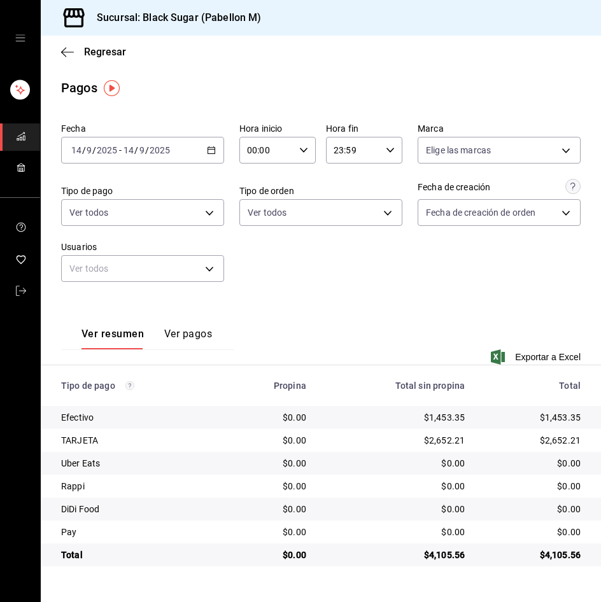
click at [155, 148] on input "2025" at bounding box center [160, 150] width 22 height 10
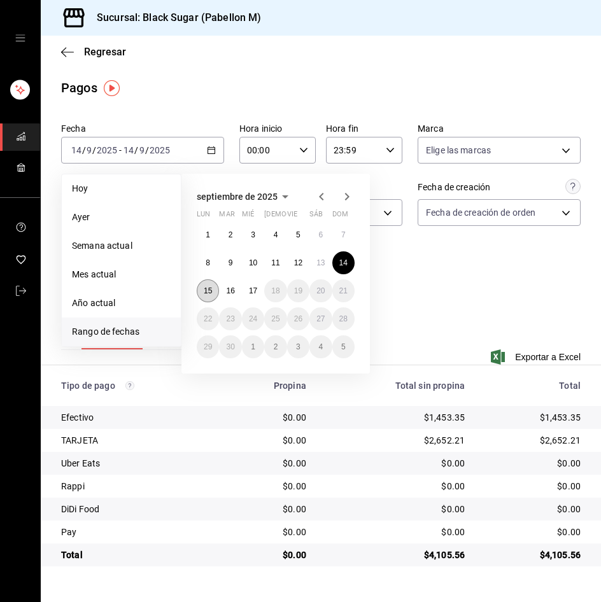
click at [203, 284] on button "15" at bounding box center [208, 290] width 22 height 23
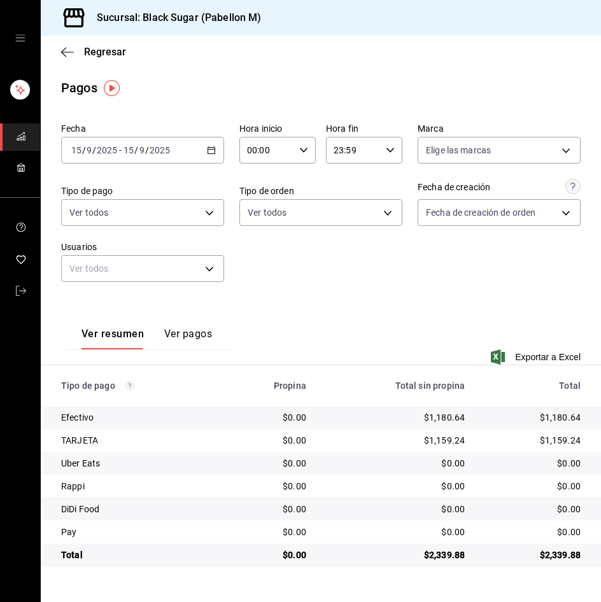
click at [130, 141] on div "[DATE] [DATE] - [DATE] [DATE]" at bounding box center [142, 150] width 163 height 27
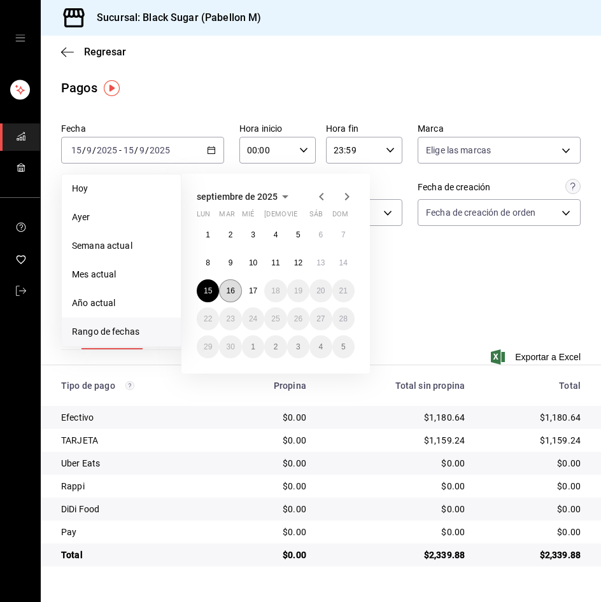
click at [237, 292] on button "16" at bounding box center [230, 290] width 22 height 23
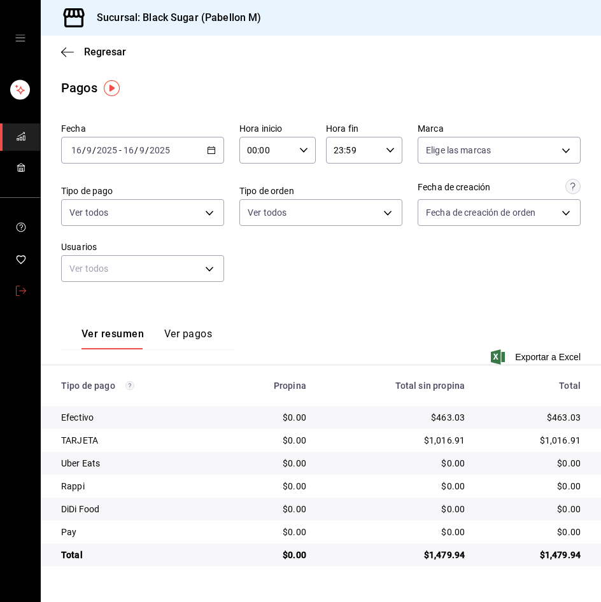
click at [20, 295] on icon "mailbox folders" at bounding box center [21, 291] width 10 height 10
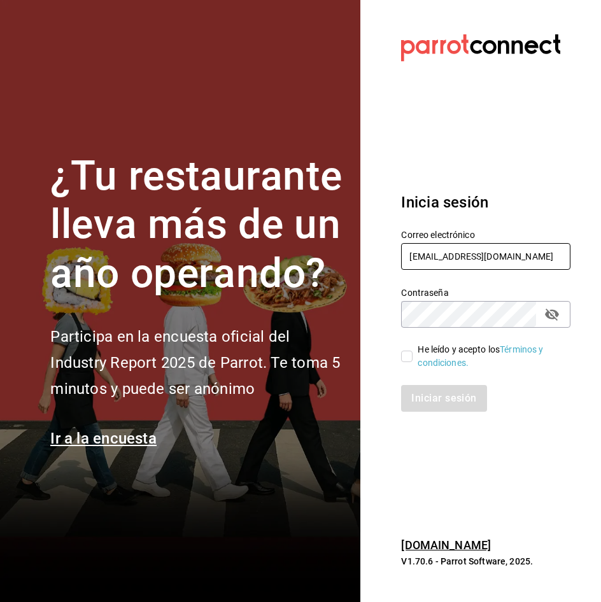
click at [470, 256] on input "[EMAIL_ADDRESS][DOMAIN_NAME]" at bounding box center [485, 256] width 169 height 27
type input "[EMAIL_ADDRESS][DOMAIN_NAME]"
click at [405, 359] on input "He leído y acepto los Términos y condiciones." at bounding box center [406, 356] width 11 height 11
checkbox input "true"
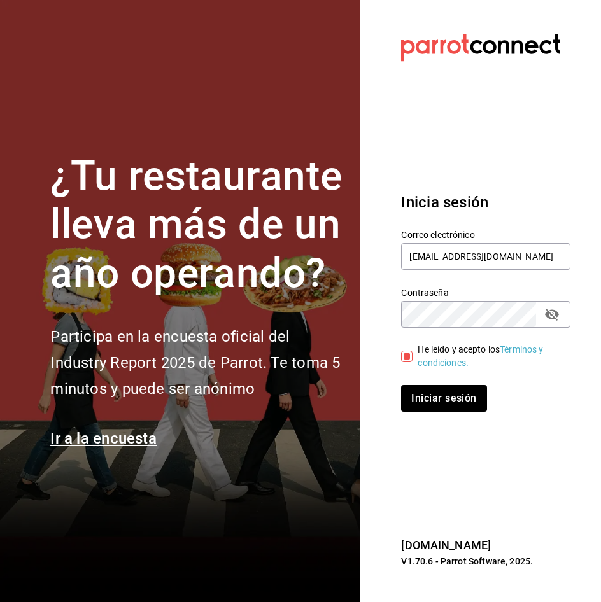
click at [432, 417] on div "Inicia sesión Correo electrónico [EMAIL_ADDRESS][DOMAIN_NAME] Contraseña Contra…" at bounding box center [485, 301] width 169 height 251
click at [430, 405] on button "Iniciar sesión" at bounding box center [444, 398] width 87 height 27
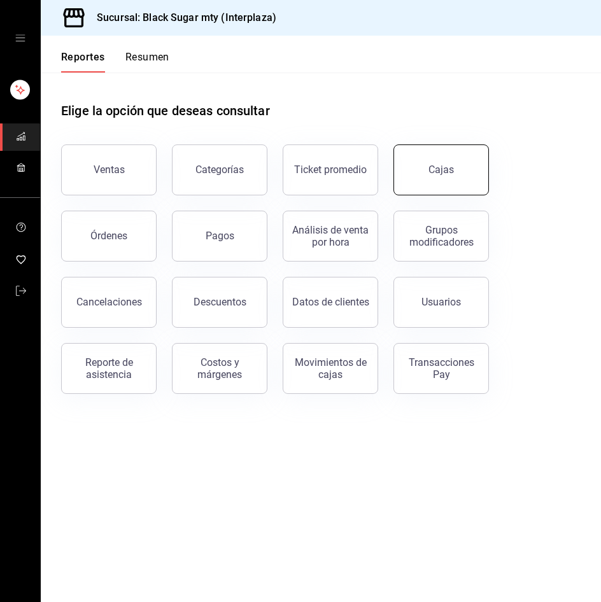
drag, startPoint x: 436, startPoint y: 165, endPoint x: 157, endPoint y: 184, distance: 280.0
click at [436, 165] on div "Cajas" at bounding box center [441, 169] width 26 height 15
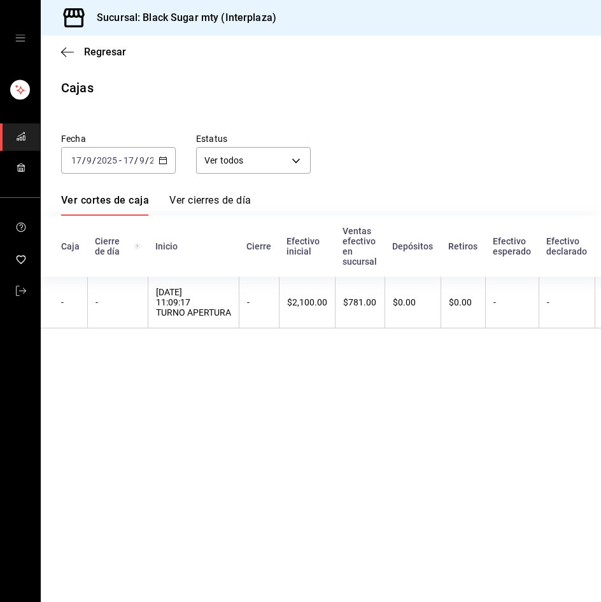
click at [122, 163] on div "[DATE] [DATE]" at bounding box center [147, 160] width 50 height 10
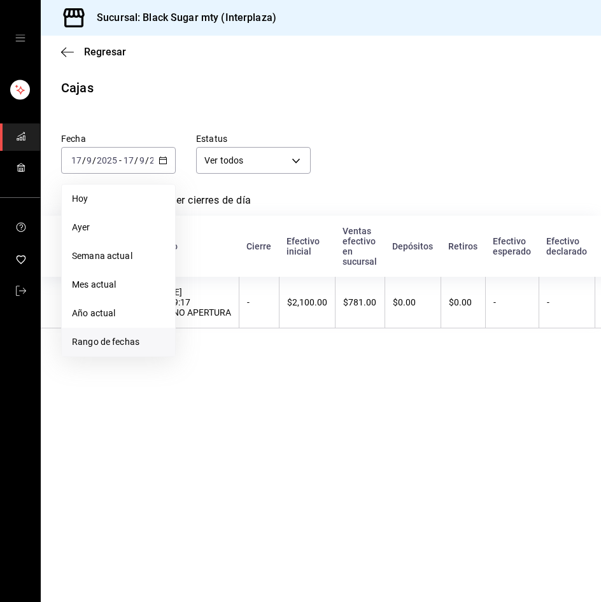
click at [126, 336] on span "Rango de fechas" at bounding box center [118, 341] width 93 height 13
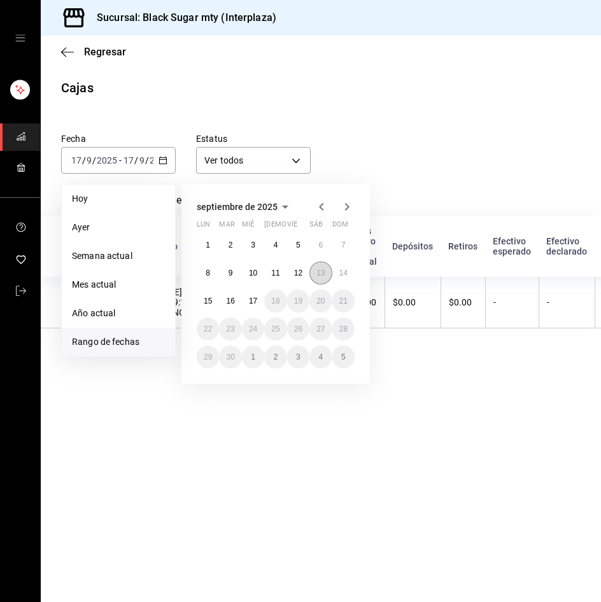
click at [324, 274] on abbr "13" at bounding box center [320, 273] width 8 height 9
click at [233, 305] on abbr "16" at bounding box center [230, 301] width 8 height 9
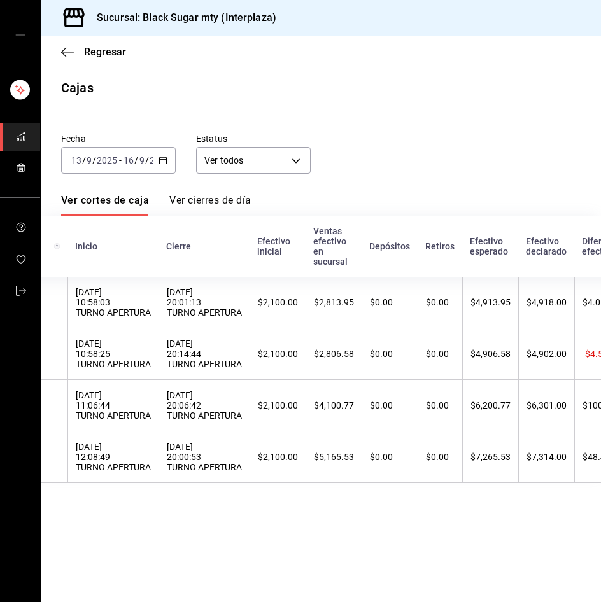
scroll to position [0, 83]
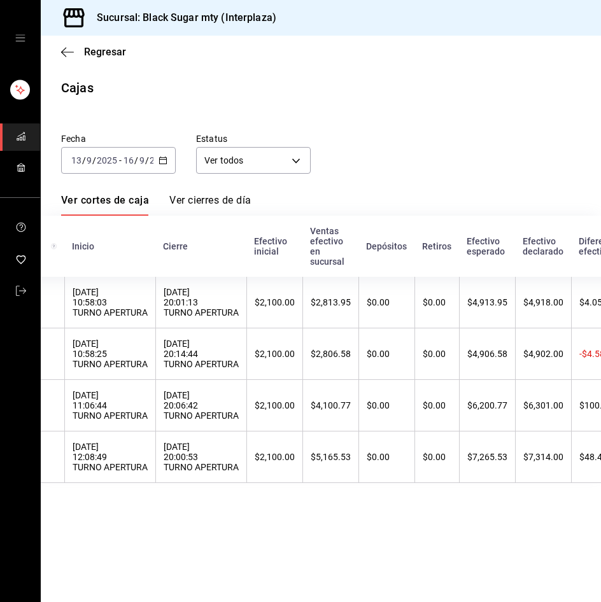
click at [97, 60] on div "Regresar" at bounding box center [321, 52] width 560 height 32
click at [102, 50] on span "Regresar" at bounding box center [105, 52] width 42 height 12
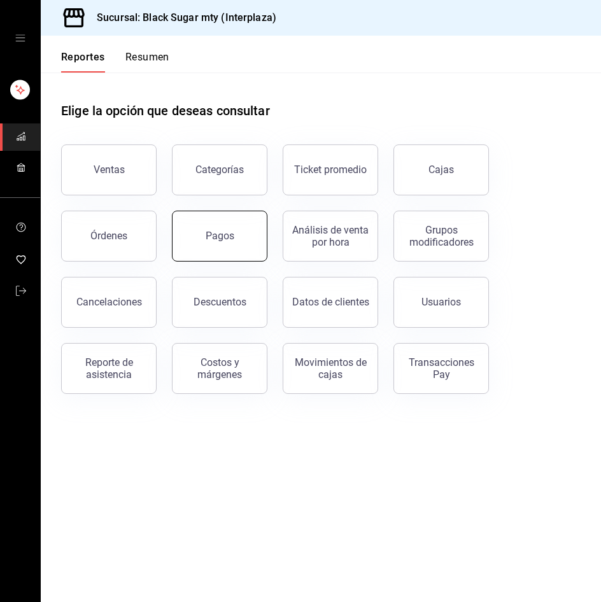
click at [235, 239] on button "Pagos" at bounding box center [219, 236] width 95 height 51
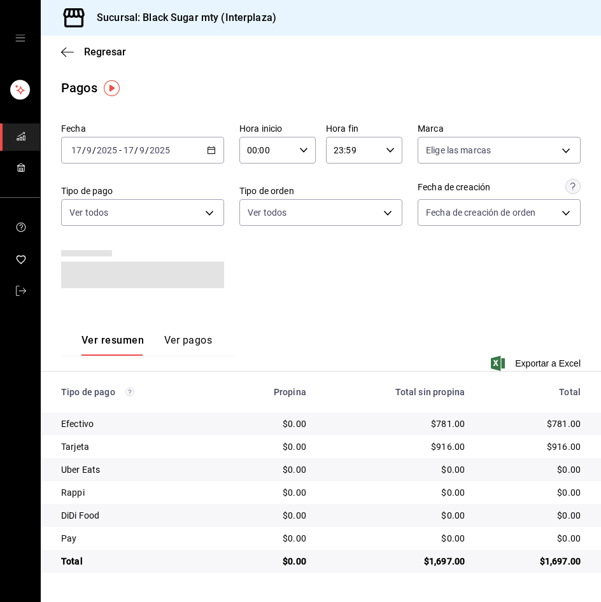
click at [139, 151] on input "9" at bounding box center [142, 150] width 6 height 10
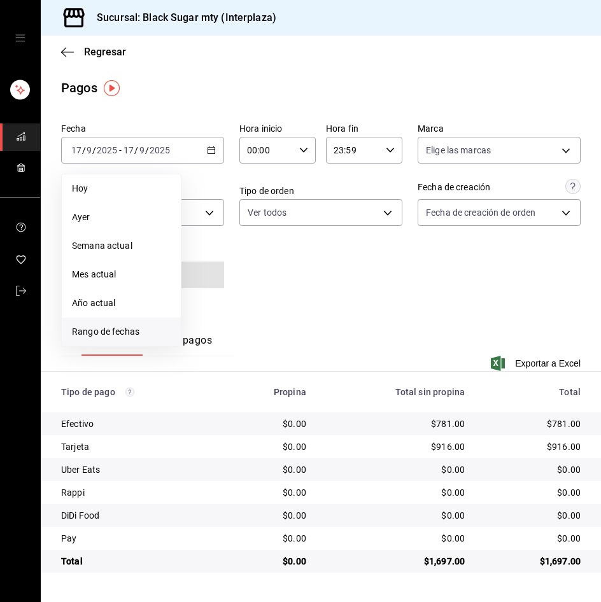
click at [151, 330] on span "Rango de fechas" at bounding box center [121, 331] width 99 height 13
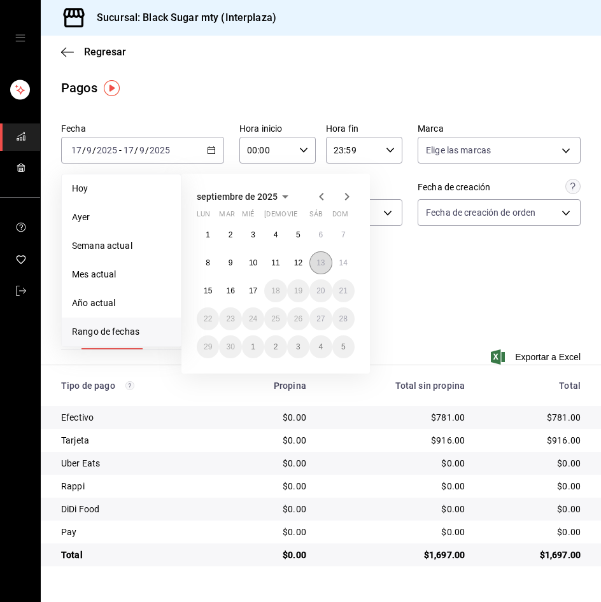
click at [321, 262] on abbr "13" at bounding box center [320, 262] width 8 height 9
click at [234, 295] on abbr "16" at bounding box center [230, 290] width 8 height 9
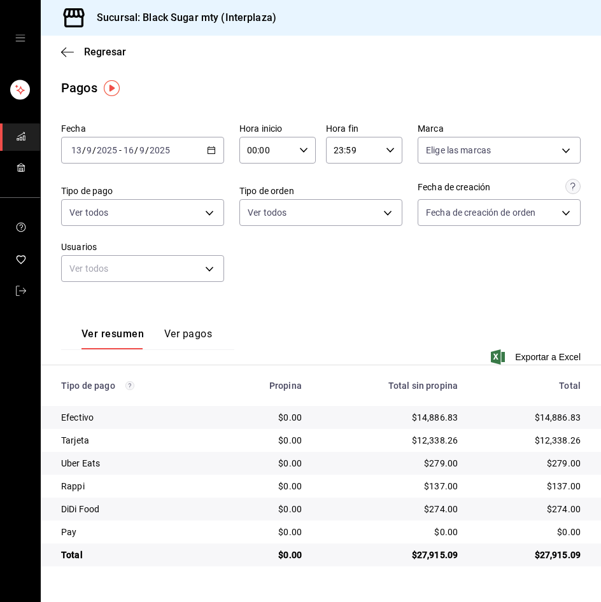
click at [143, 162] on div "2025-09-13 13 / 9 / 2025 - 2025-09-16 16 / 9 / 2025" at bounding box center [142, 150] width 163 height 27
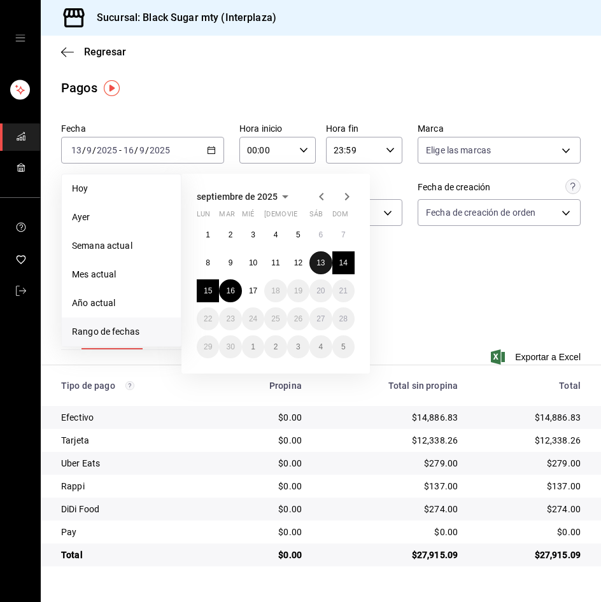
click at [321, 262] on abbr "13" at bounding box center [320, 262] width 8 height 9
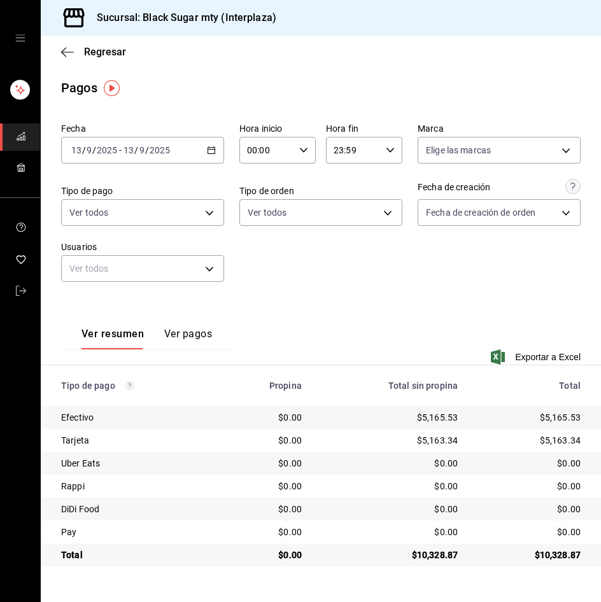
click at [106, 147] on input "2025" at bounding box center [107, 150] width 22 height 10
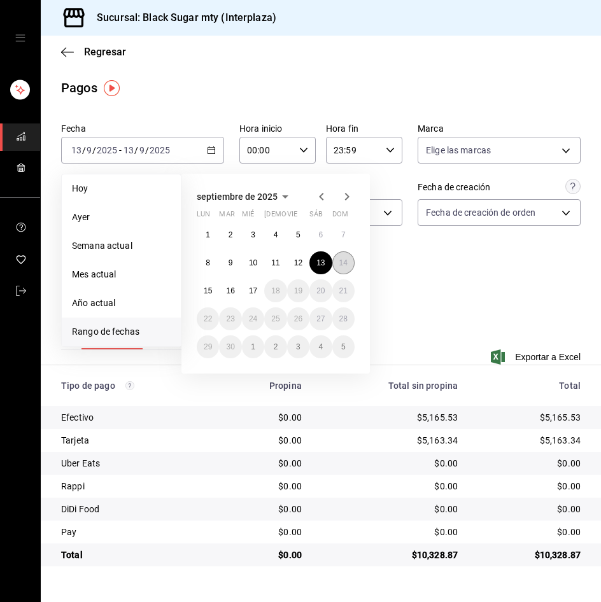
click at [344, 269] on button "14" at bounding box center [343, 262] width 22 height 23
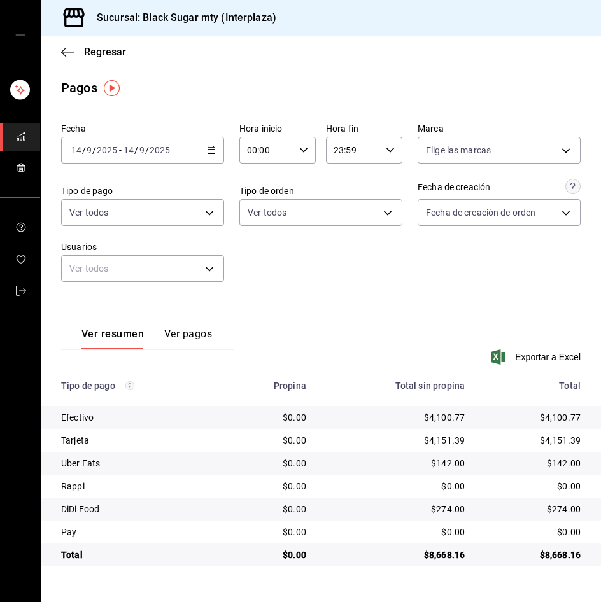
click at [133, 154] on input "14" at bounding box center [128, 150] width 11 height 10
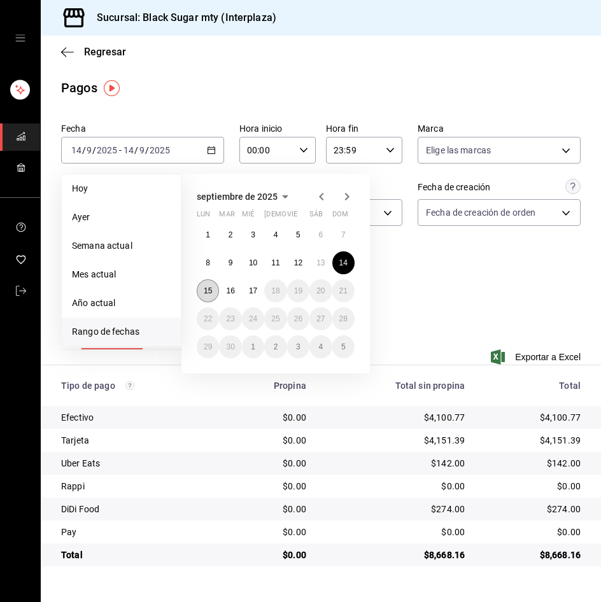
click at [205, 286] on button "15" at bounding box center [208, 290] width 22 height 23
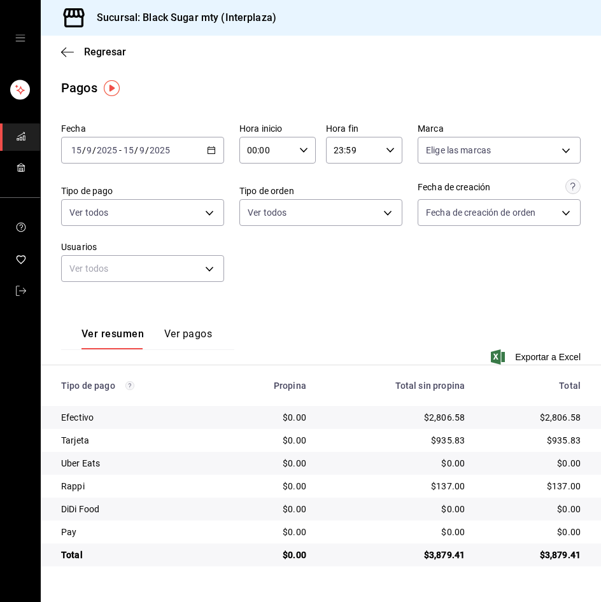
click at [96, 157] on div "2025-09-15 15 / 9 / 2025 - 2025-09-15 15 / 9 / 2025" at bounding box center [142, 150] width 163 height 27
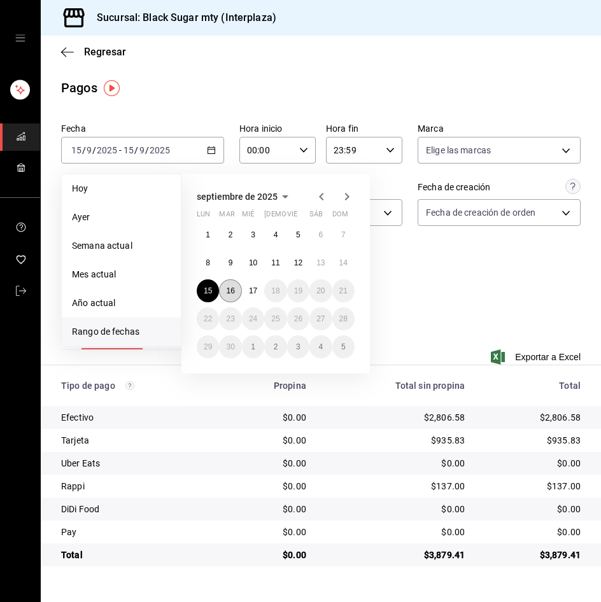
click at [236, 289] on button "16" at bounding box center [230, 290] width 22 height 23
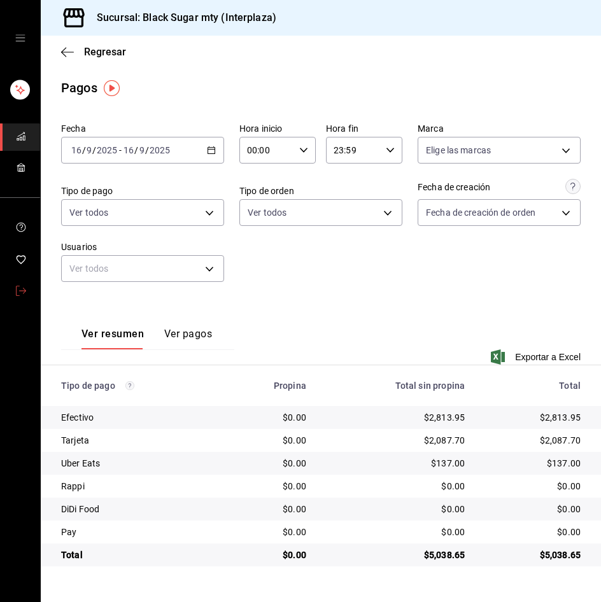
click at [17, 292] on icon "mailbox folders" at bounding box center [21, 291] width 10 height 10
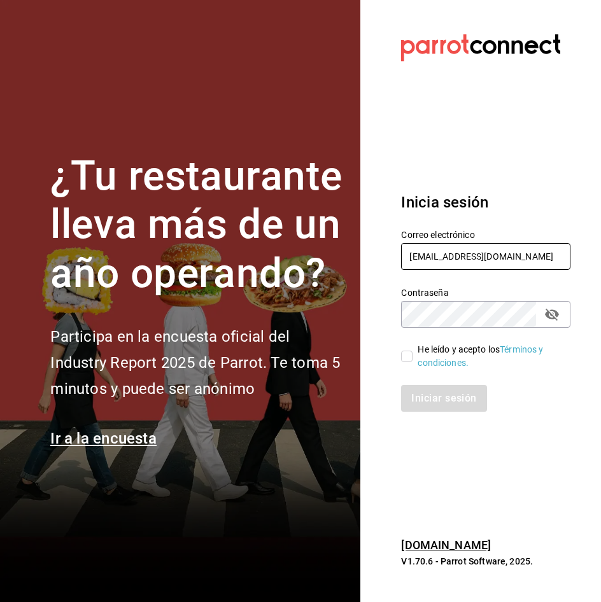
click at [455, 257] on input "interplaza_re@bs.com" at bounding box center [485, 256] width 169 height 27
type input "apodaca_re@BS.COM"
click at [403, 354] on input "He leído y acepto los Términos y condiciones." at bounding box center [406, 356] width 11 height 11
checkbox input "true"
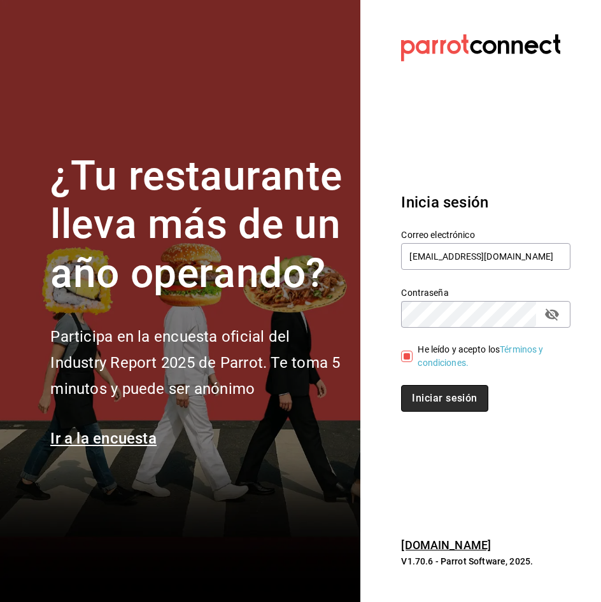
click at [421, 390] on button "Iniciar sesión" at bounding box center [444, 398] width 87 height 27
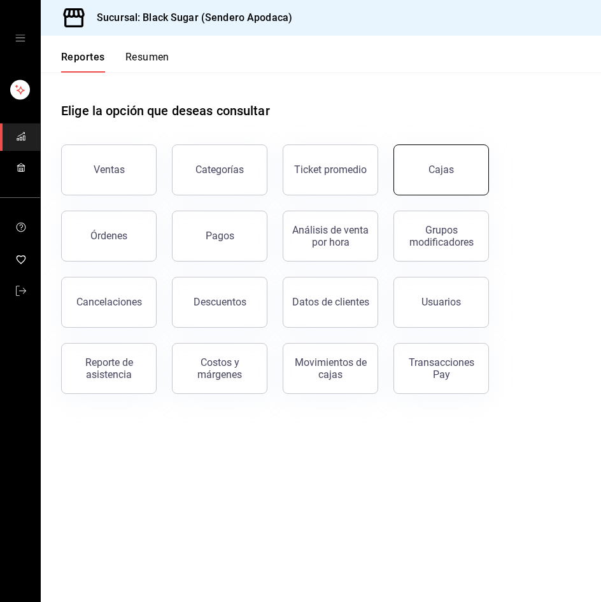
click at [459, 166] on link "Cajas" at bounding box center [440, 169] width 95 height 51
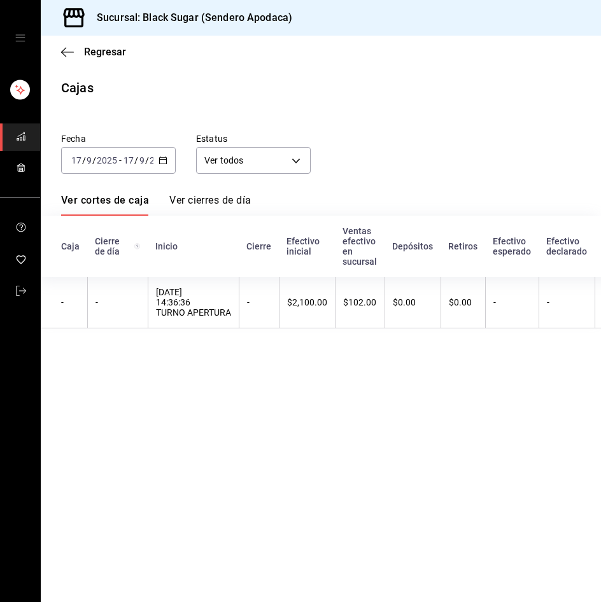
click at [116, 165] on input "2025" at bounding box center [107, 160] width 22 height 10
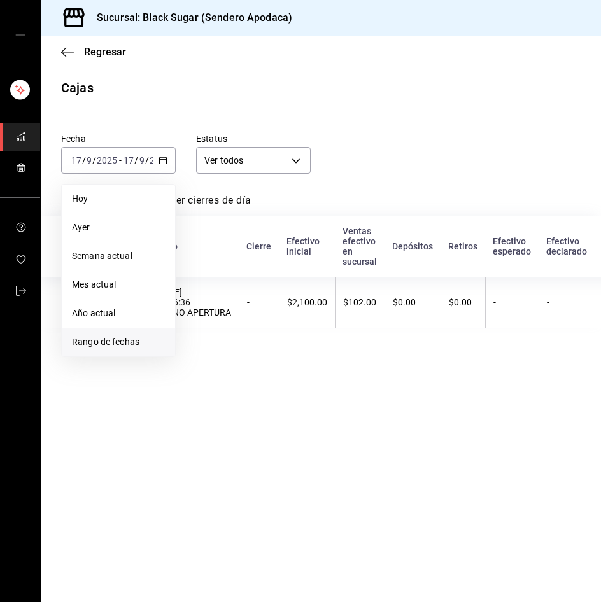
click at [141, 340] on span "Rango de fechas" at bounding box center [118, 341] width 93 height 13
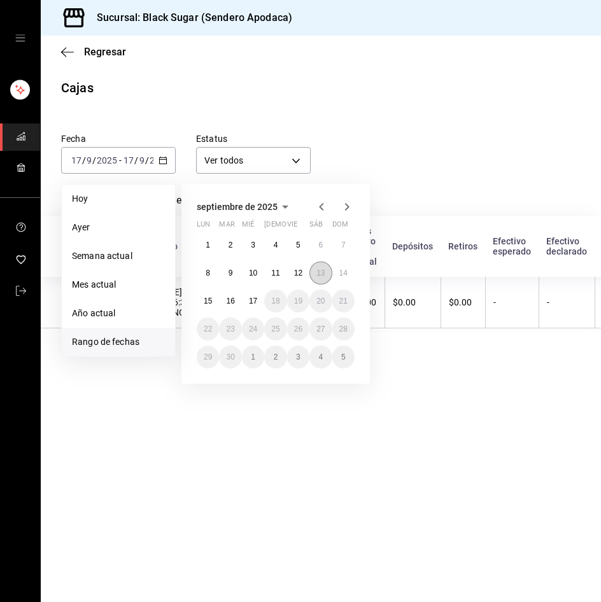
click at [319, 274] on abbr "13" at bounding box center [320, 273] width 8 height 9
click at [234, 306] on button "16" at bounding box center [230, 301] width 22 height 23
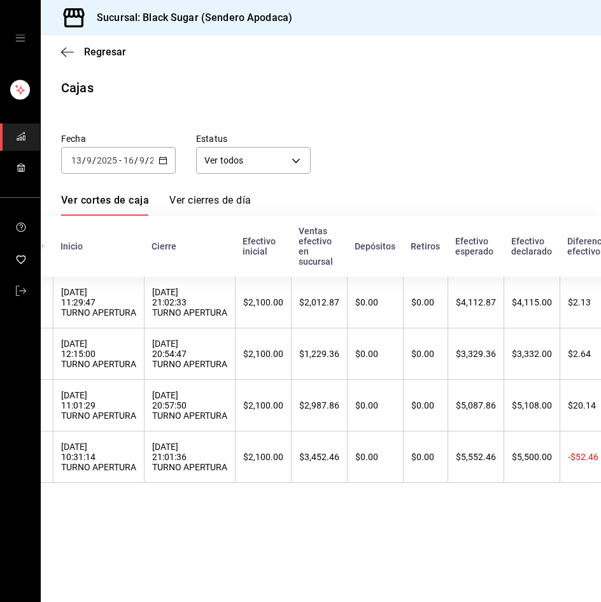
scroll to position [0, 99]
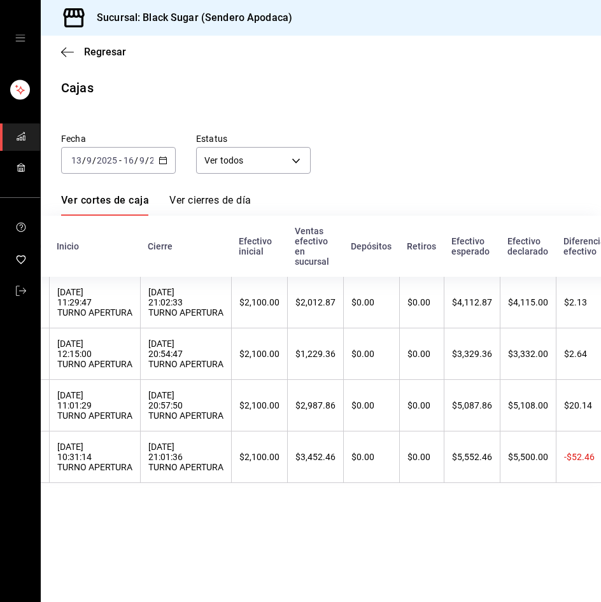
click at [122, 45] on div "Regresar" at bounding box center [321, 52] width 560 height 32
click at [118, 46] on span "Regresar" at bounding box center [105, 52] width 42 height 12
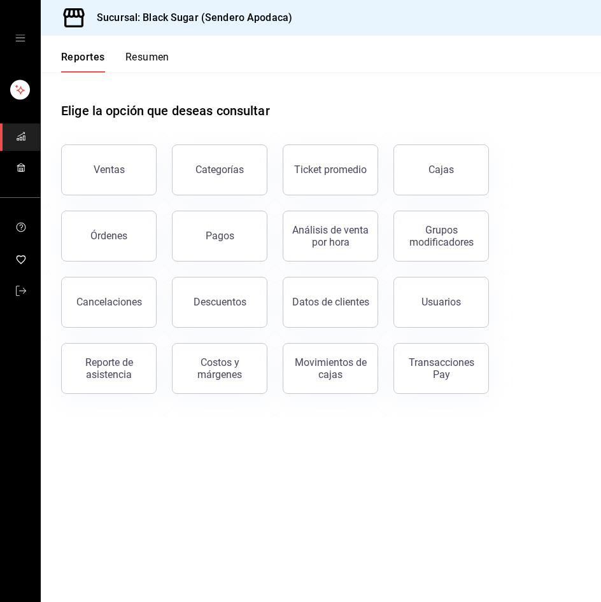
click at [337, 546] on main "Elige la opción que deseas consultar Ventas Categorías Ticket promedio Cajas Ór…" at bounding box center [321, 337] width 560 height 529
drag, startPoint x: 218, startPoint y: 240, endPoint x: 37, endPoint y: 305, distance: 192.3
click at [218, 240] on div "Pagos" at bounding box center [220, 236] width 29 height 12
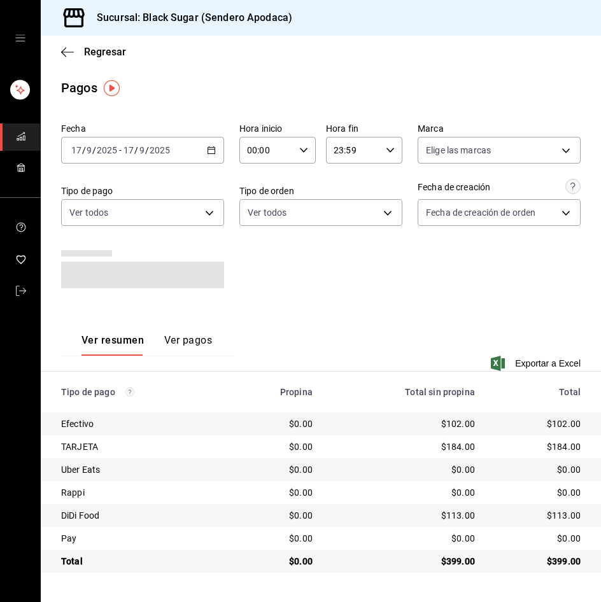
drag, startPoint x: 150, startPoint y: 138, endPoint x: 121, endPoint y: 154, distance: 33.3
click at [122, 154] on div "[DATE] [DATE]" at bounding box center [147, 150] width 50 height 10
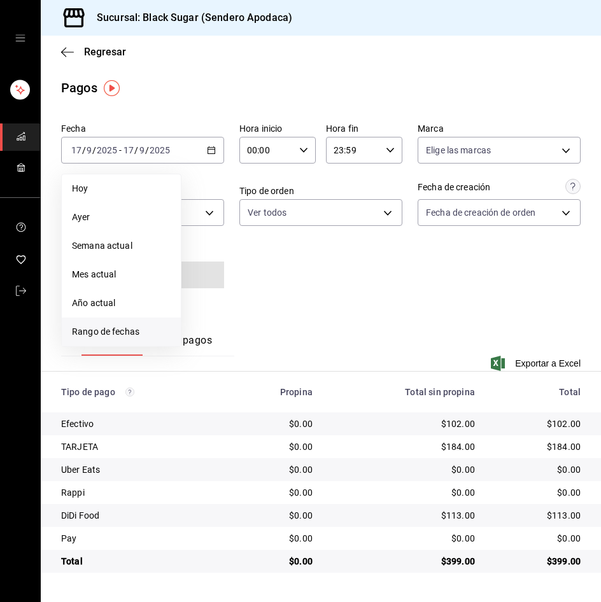
click at [137, 329] on span "Rango de fechas" at bounding box center [121, 331] width 99 height 13
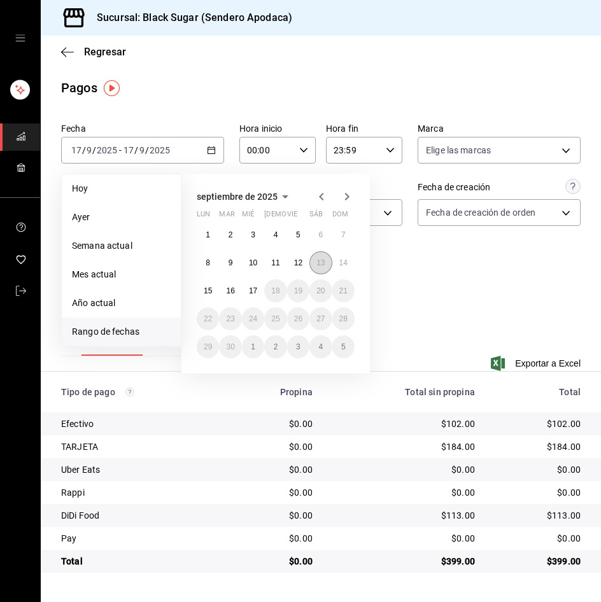
click at [320, 263] on abbr "13" at bounding box center [320, 262] width 8 height 9
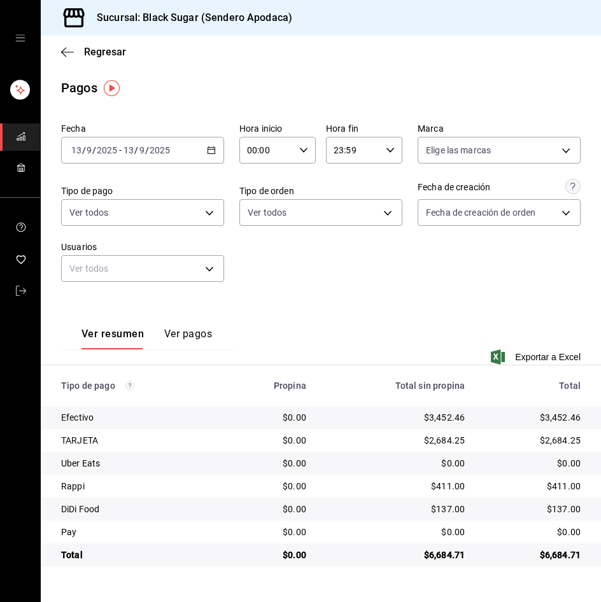
click at [99, 143] on div "[DATE] [DATE] - [DATE] [DATE]" at bounding box center [142, 150] width 163 height 27
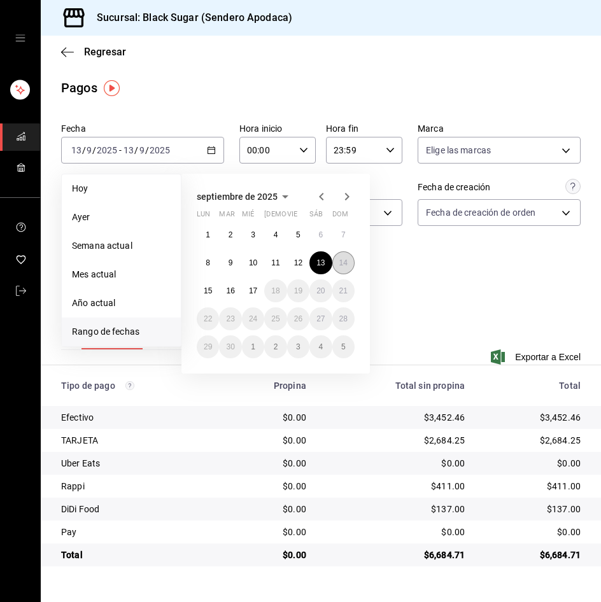
click at [351, 263] on button "14" at bounding box center [343, 262] width 22 height 23
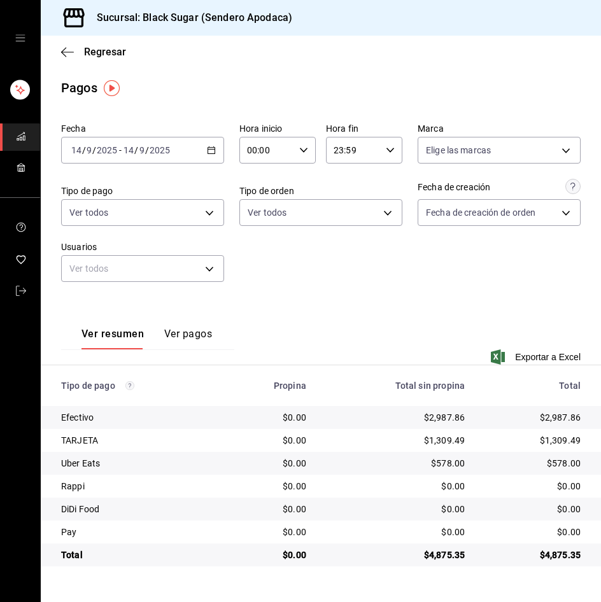
click at [158, 143] on div "[DATE] [DATE] - [DATE] [DATE]" at bounding box center [142, 150] width 163 height 27
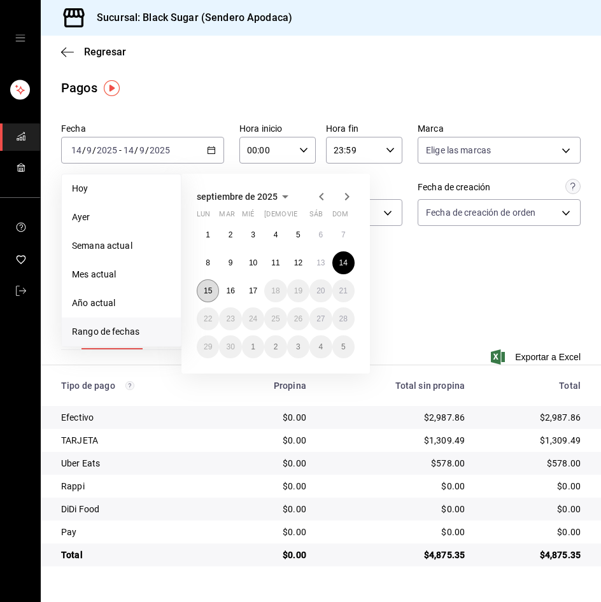
click at [207, 289] on abbr "15" at bounding box center [208, 290] width 8 height 9
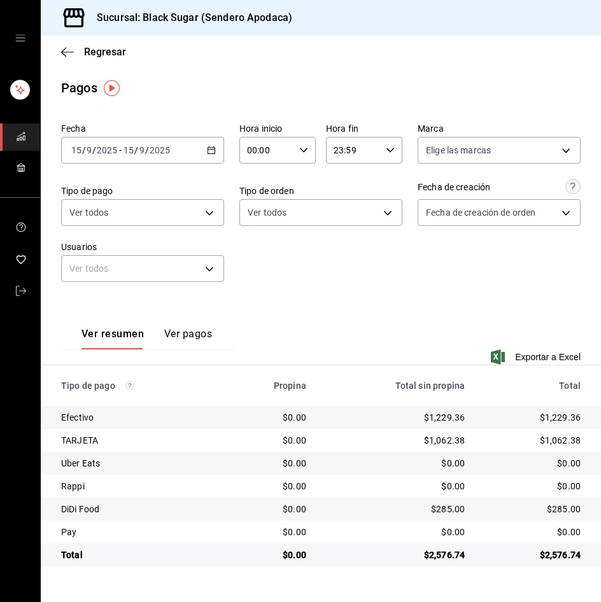
click at [156, 136] on div "Fecha 2025-09-15 15 / 9 / 2025 - 2025-09-15 15 / 9 / 2025" at bounding box center [142, 143] width 163 height 41
click at [157, 143] on div "2025-09-15 15 / 9 / 2025 - 2025-09-15 15 / 9 / 2025" at bounding box center [142, 150] width 163 height 27
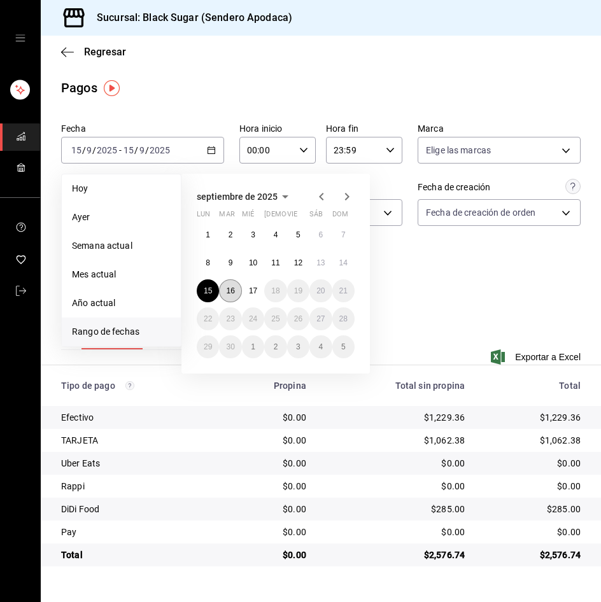
click at [227, 296] on button "16" at bounding box center [230, 290] width 22 height 23
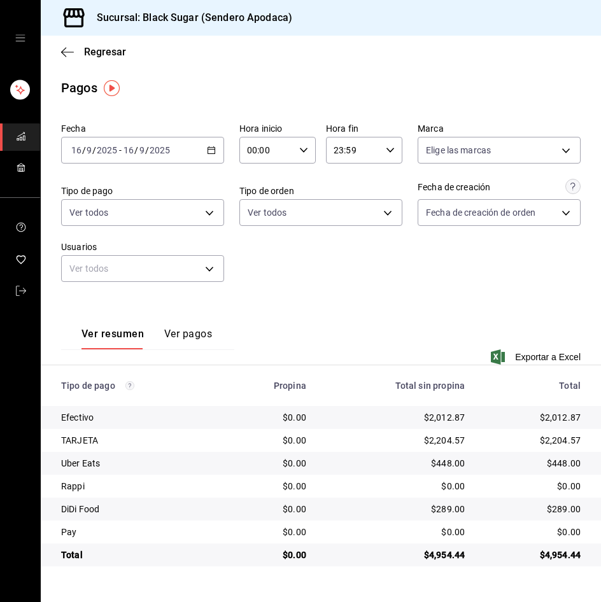
click at [313, 297] on div "Fecha 2025-09-16 16 / 9 / 2025 - 2025-09-16 16 / 9 / 2025 Hora inicio 00:00 Hor…" at bounding box center [320, 207] width 519 height 179
click at [18, 289] on icon "mailbox folders" at bounding box center [21, 291] width 10 height 10
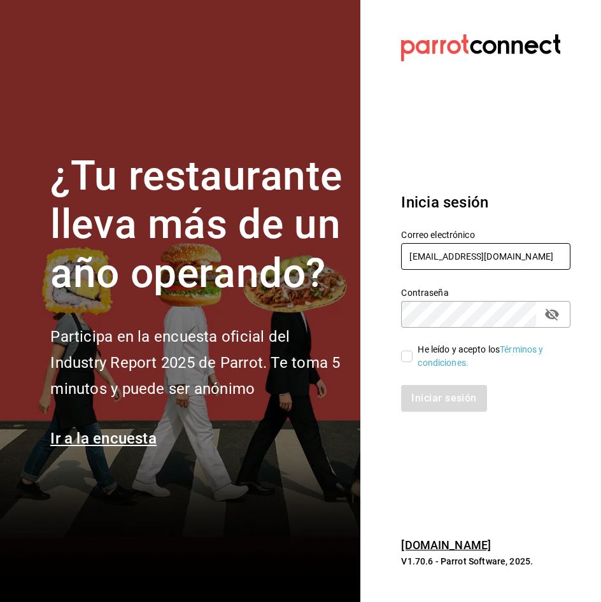
click at [440, 254] on input "apodaca_re@BS.COM" at bounding box center [485, 256] width 169 height 27
type input "lafe_re@bs.com"
click at [409, 359] on input "He leído y acepto los Términos y condiciones." at bounding box center [406, 356] width 11 height 11
checkbox input "true"
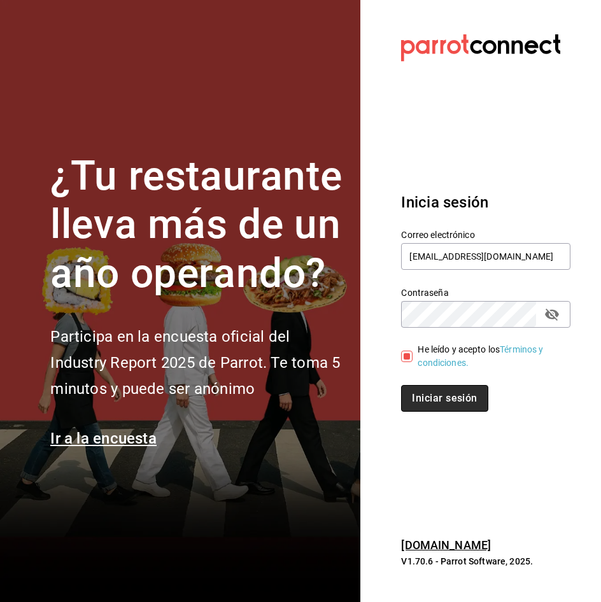
click at [429, 401] on button "Iniciar sesión" at bounding box center [444, 398] width 87 height 27
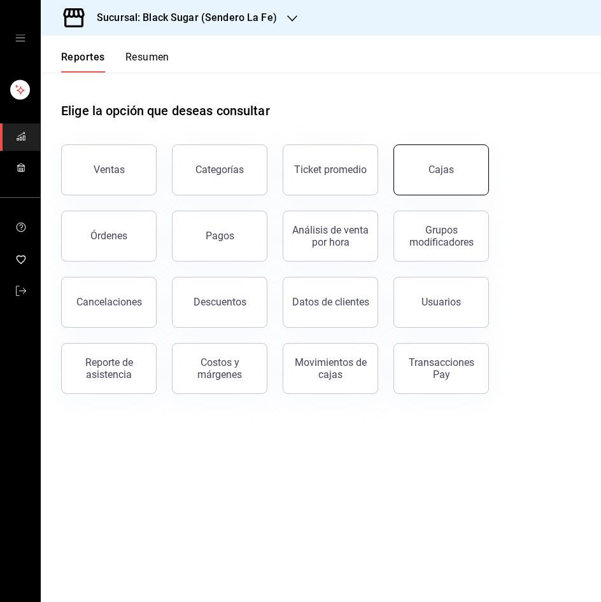
click at [413, 183] on link "Cajas" at bounding box center [440, 169] width 95 height 51
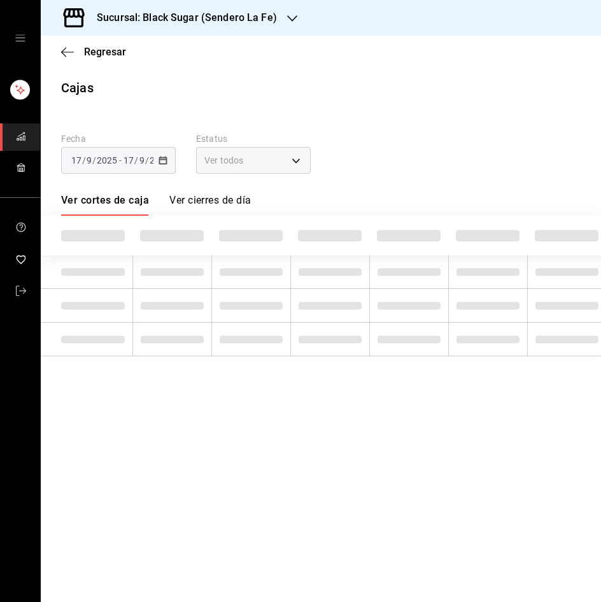
click at [84, 160] on span "/" at bounding box center [84, 160] width 4 height 10
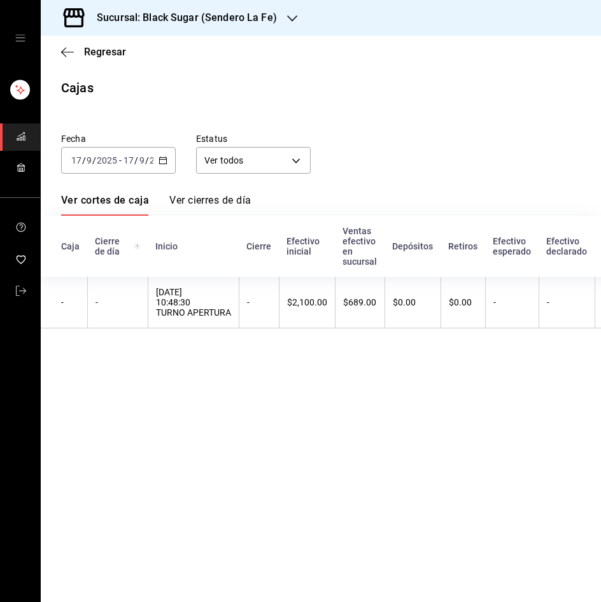
click at [90, 164] on input "9" at bounding box center [89, 160] width 6 height 10
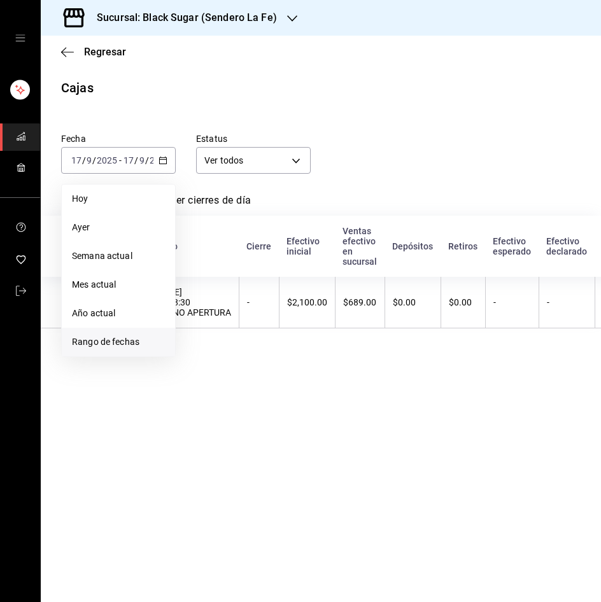
click at [123, 346] on span "Rango de fechas" at bounding box center [118, 341] width 93 height 13
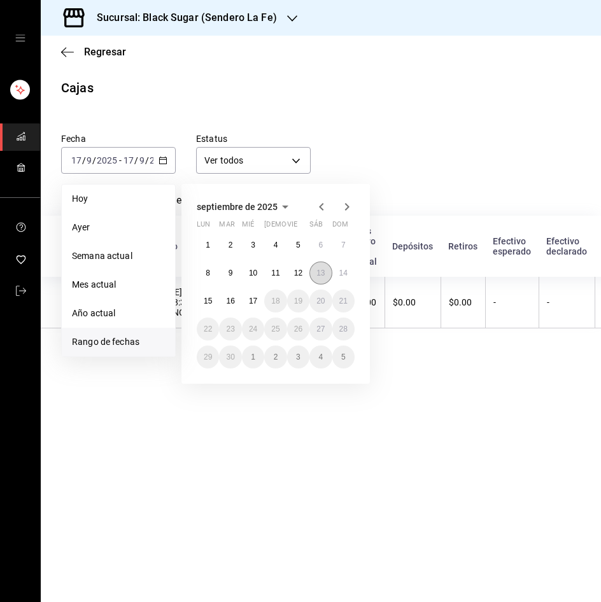
click at [317, 281] on button "13" at bounding box center [320, 273] width 22 height 23
click at [232, 300] on abbr "16" at bounding box center [230, 301] width 8 height 9
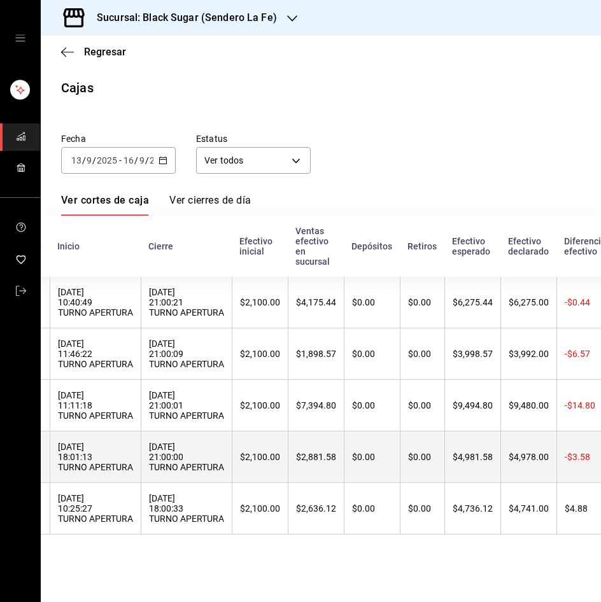
scroll to position [0, 99]
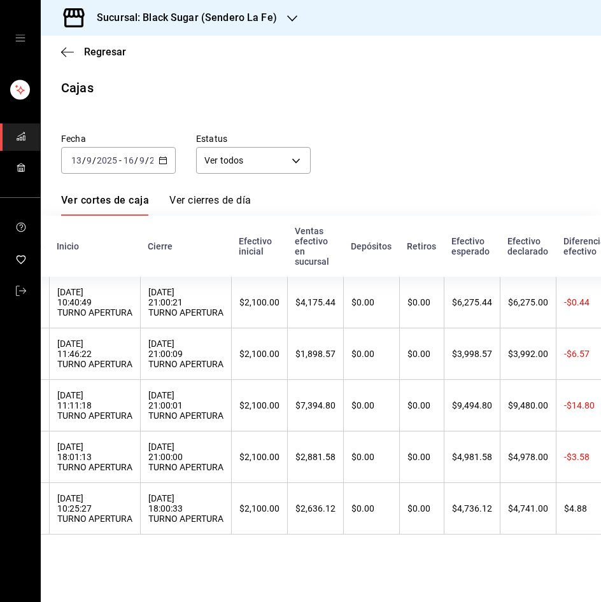
click at [109, 59] on div "Regresar" at bounding box center [321, 52] width 560 height 32
click at [115, 53] on span "Regresar" at bounding box center [105, 52] width 42 height 12
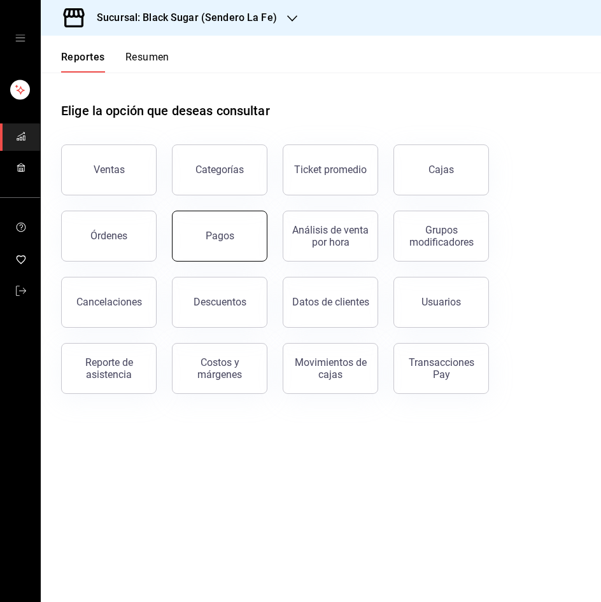
click at [234, 218] on button "Pagos" at bounding box center [219, 236] width 95 height 51
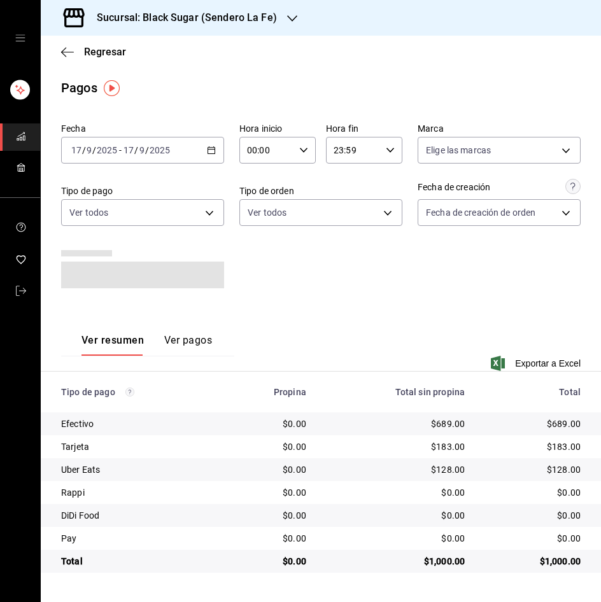
click at [149, 155] on input "2025" at bounding box center [160, 150] width 22 height 10
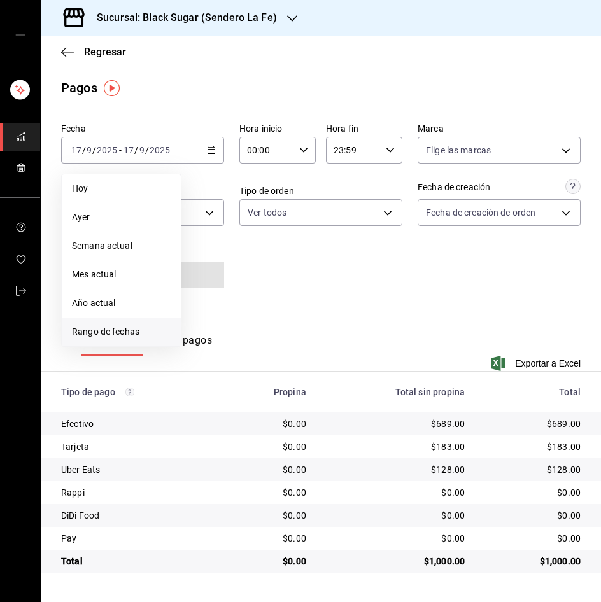
click at [132, 327] on span "Rango de fechas" at bounding box center [121, 331] width 99 height 13
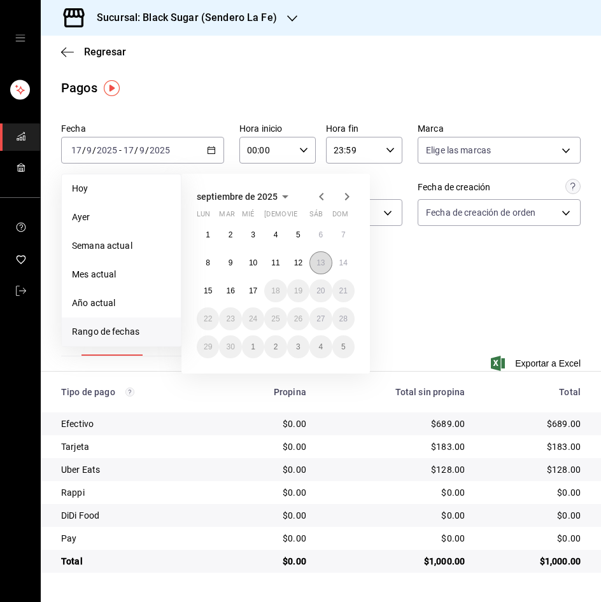
click at [317, 263] on abbr "13" at bounding box center [320, 262] width 8 height 9
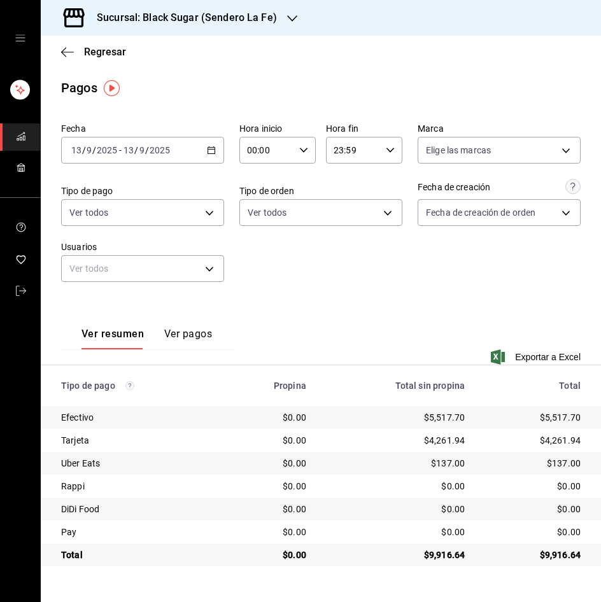
click at [142, 150] on input "9" at bounding box center [142, 150] width 6 height 10
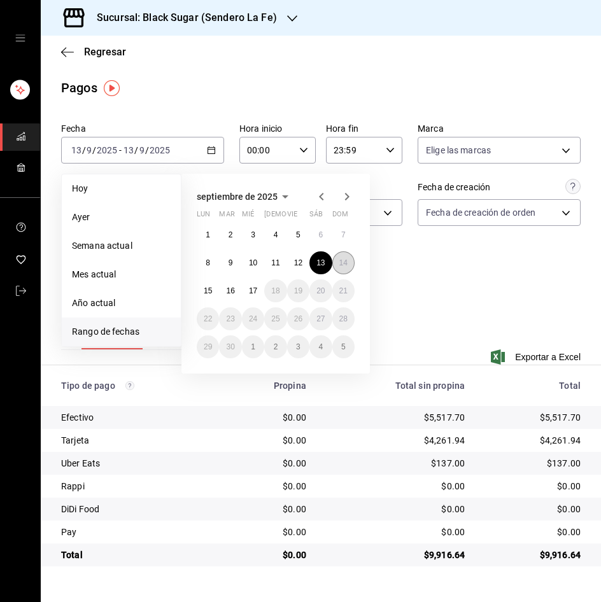
click at [338, 263] on button "14" at bounding box center [343, 262] width 22 height 23
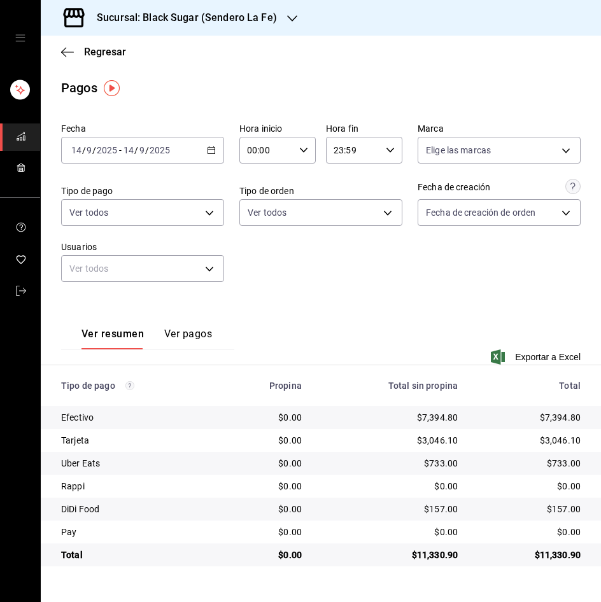
click at [162, 156] on div "[DATE] [DATE] - [DATE] [DATE]" at bounding box center [142, 150] width 163 height 27
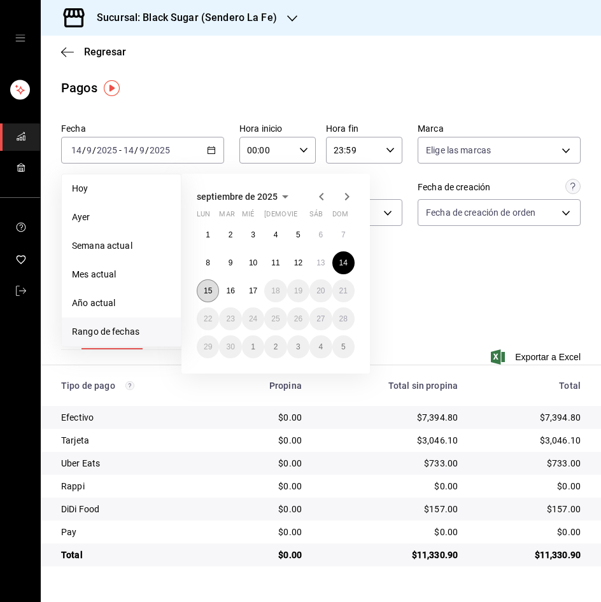
click at [201, 291] on button "15" at bounding box center [208, 290] width 22 height 23
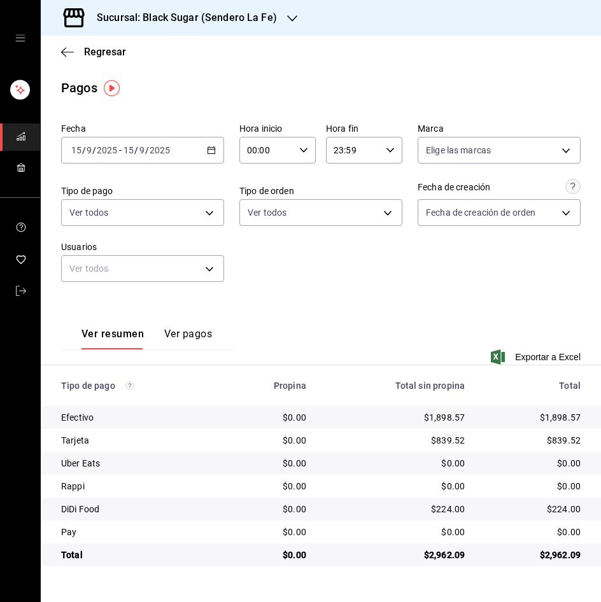
click at [107, 151] on input "2025" at bounding box center [107, 150] width 22 height 10
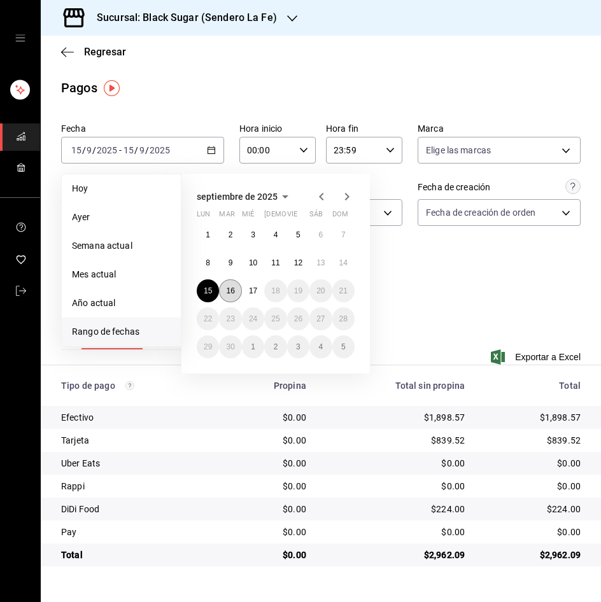
click at [235, 290] on button "16" at bounding box center [230, 290] width 22 height 23
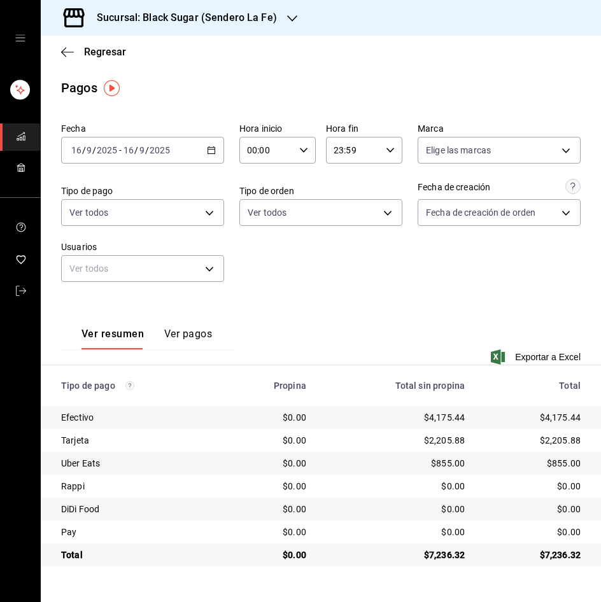
click at [129, 145] on input "16" at bounding box center [128, 150] width 11 height 10
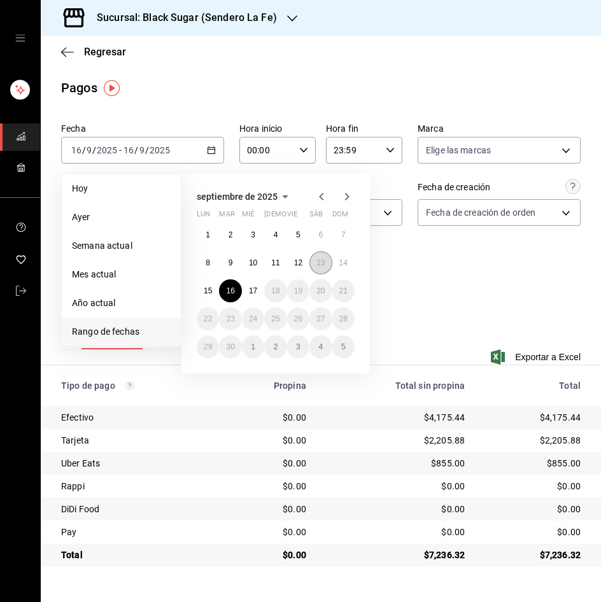
click at [320, 256] on button "13" at bounding box center [320, 262] width 22 height 23
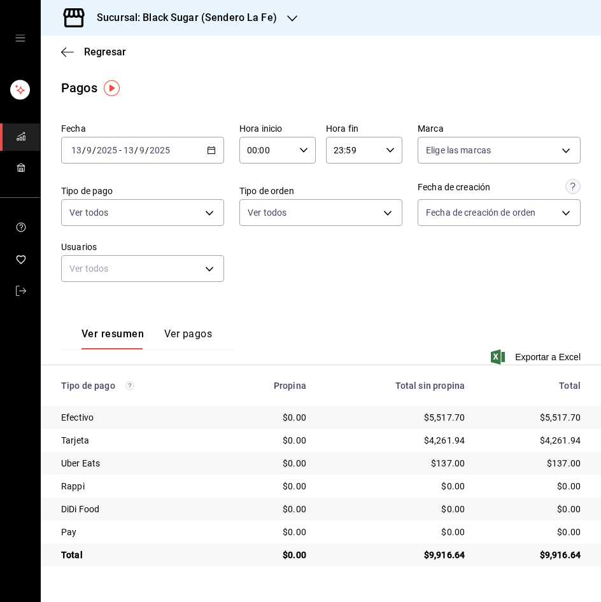
click at [130, 137] on div "[DATE] [DATE] - [DATE] [DATE]" at bounding box center [142, 150] width 163 height 27
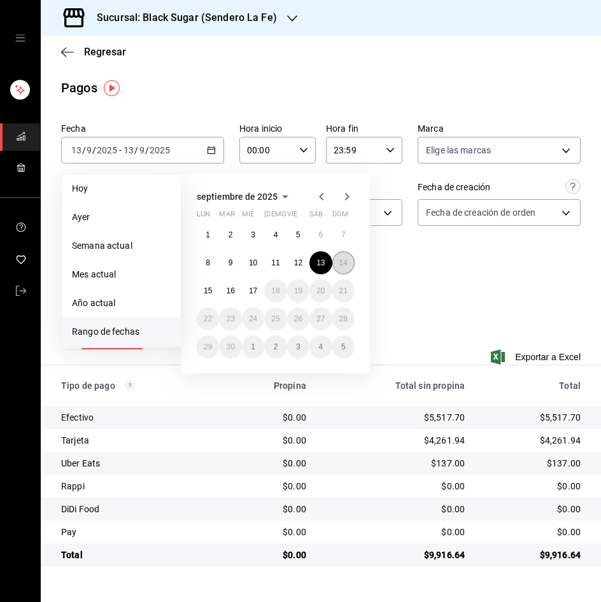
click at [345, 261] on abbr "14" at bounding box center [343, 262] width 8 height 9
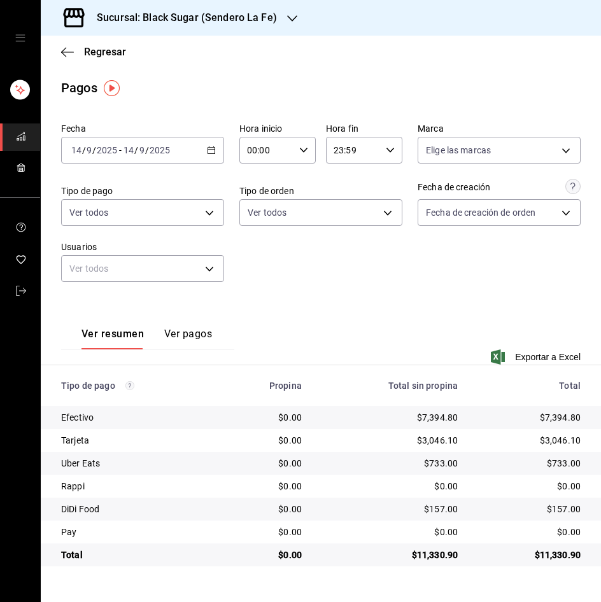
click at [160, 156] on div "[DATE] [DATE] - [DATE] [DATE]" at bounding box center [142, 150] width 163 height 27
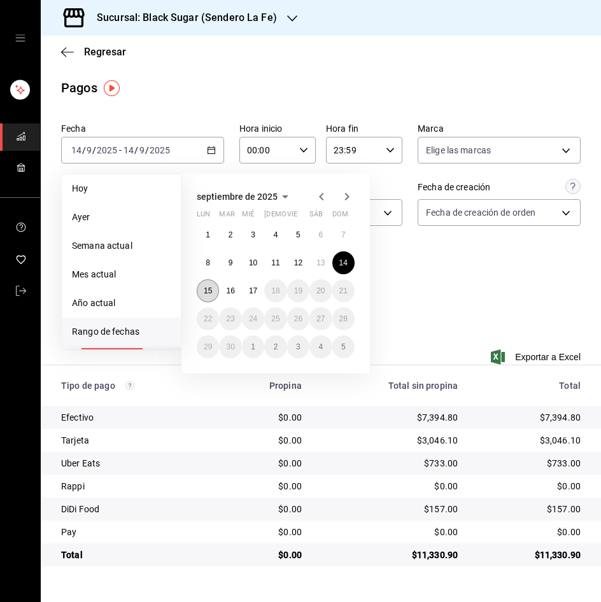
click at [201, 291] on button "15" at bounding box center [208, 290] width 22 height 23
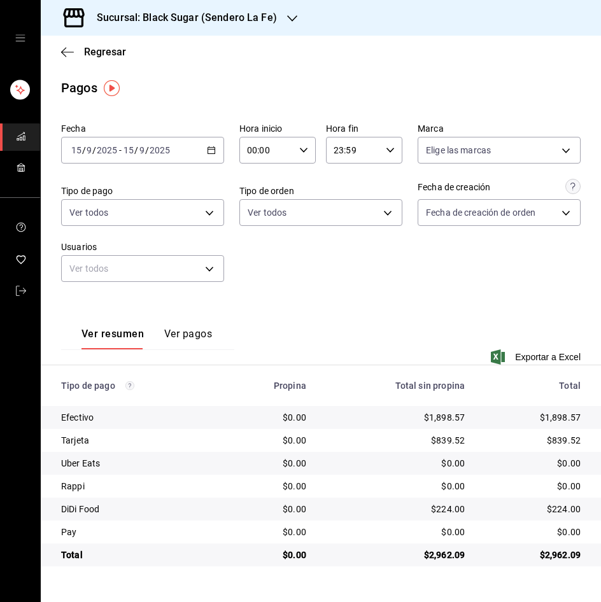
click at [125, 152] on input "15" at bounding box center [128, 150] width 11 height 10
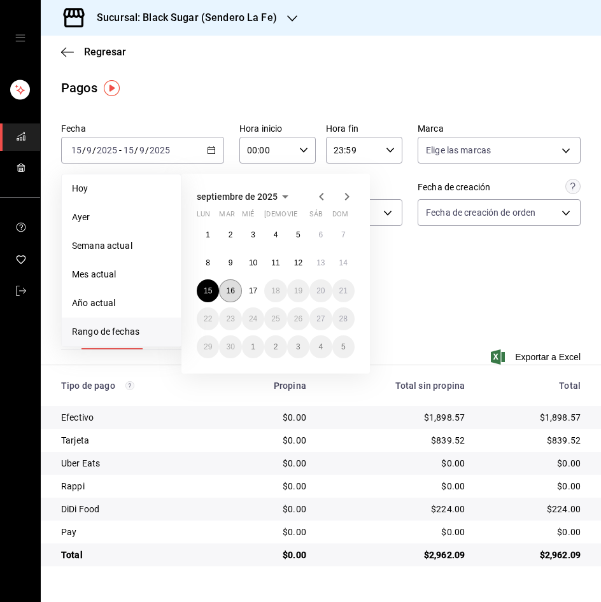
click at [234, 292] on abbr "16" at bounding box center [230, 290] width 8 height 9
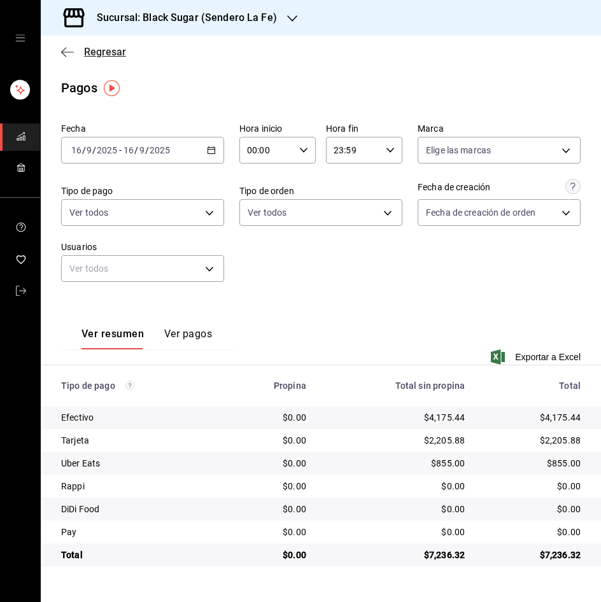
click at [109, 50] on span "Regresar" at bounding box center [105, 52] width 42 height 12
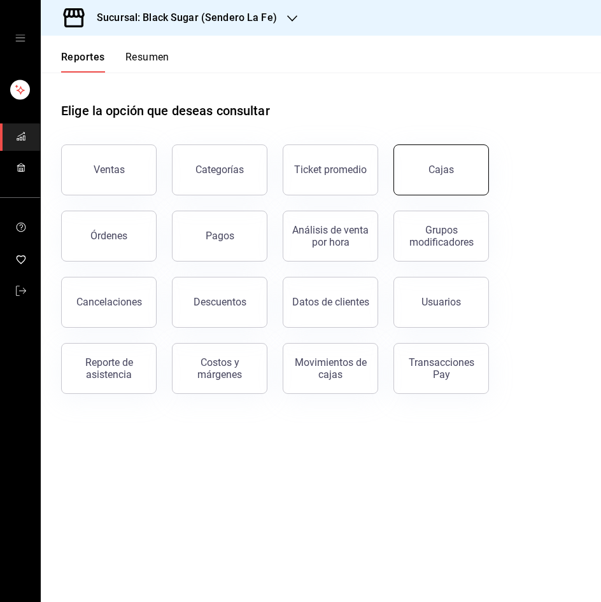
click at [412, 163] on link "Cajas" at bounding box center [440, 169] width 95 height 51
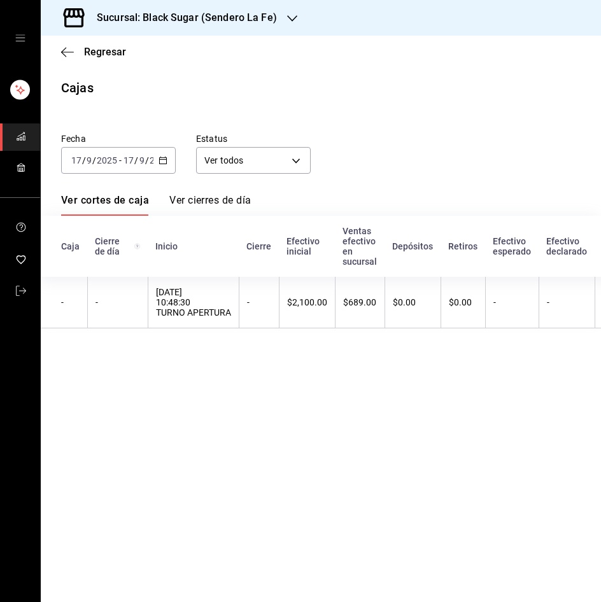
click at [102, 174] on div "Fecha 2025-09-17 17 / 9 / 2025 - 2025-09-17 17 / 9 / 2025 Estatus Ver todos ALL…" at bounding box center [320, 223] width 519 height 211
click at [110, 162] on input "2025" at bounding box center [107, 160] width 22 height 10
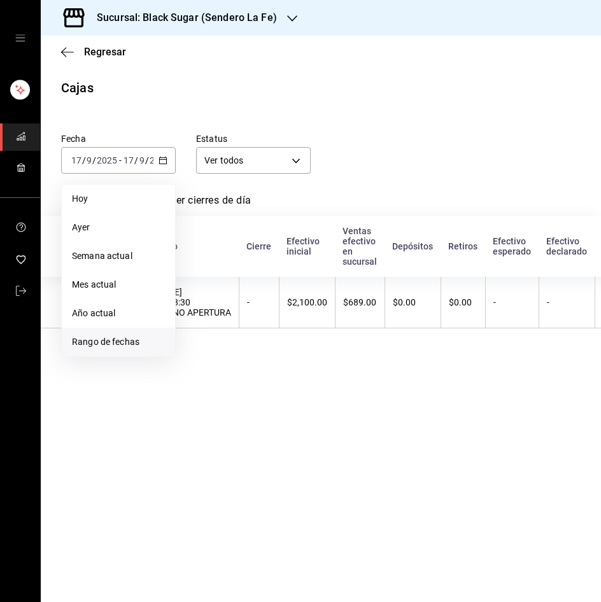
click at [122, 332] on li "Rango de fechas" at bounding box center [118, 342] width 113 height 29
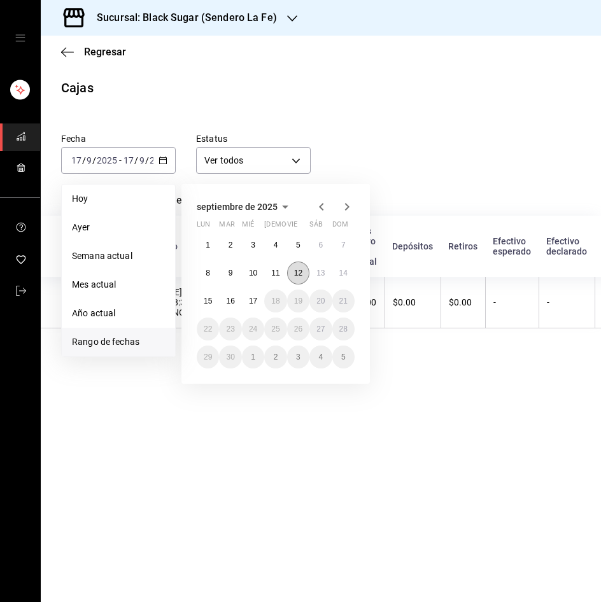
click at [305, 268] on button "12" at bounding box center [298, 273] width 22 height 23
click at [223, 298] on button "16" at bounding box center [230, 301] width 22 height 23
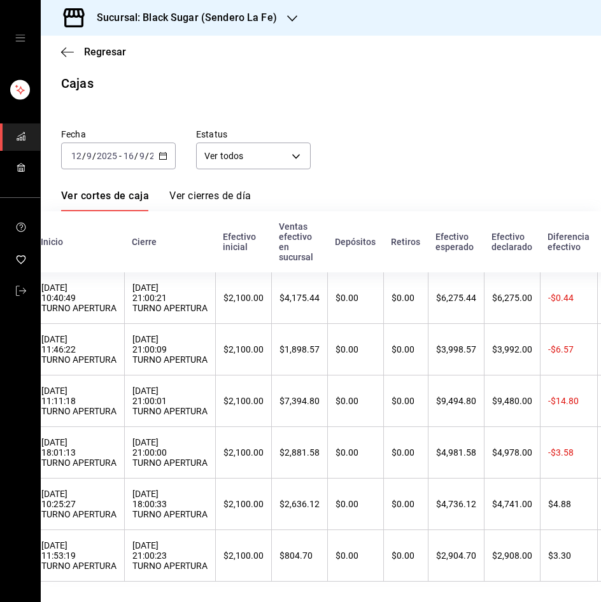
scroll to position [0, 102]
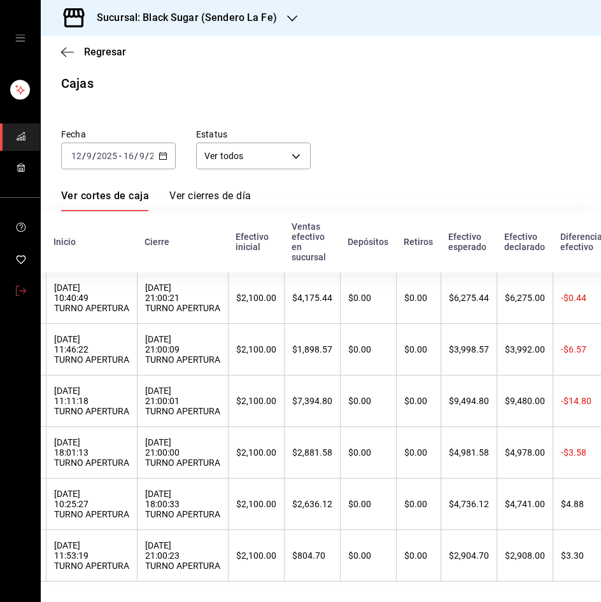
drag, startPoint x: 15, startPoint y: 291, endPoint x: 3, endPoint y: 303, distance: 17.6
click at [16, 291] on icon "mailbox folders" at bounding box center [21, 291] width 10 height 10
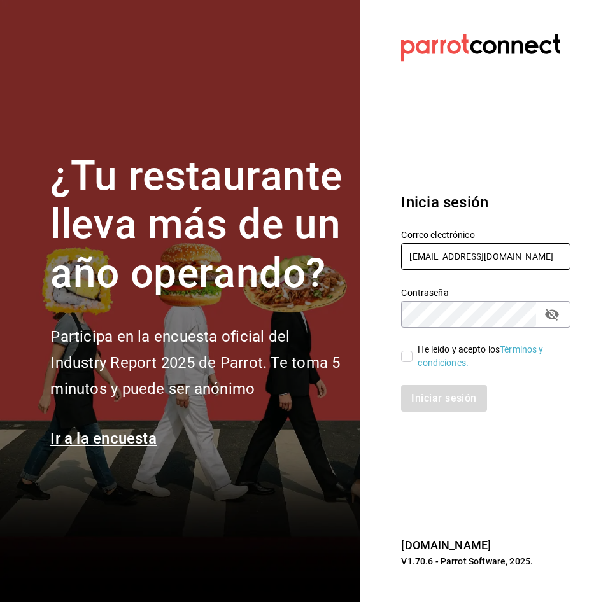
click at [469, 257] on input "lafe_re@bs.com" at bounding box center [485, 256] width 169 height 27
type input "sanagustin_re@bs.com"
click at [410, 355] on input "He leído y acepto los Términos y condiciones." at bounding box center [406, 356] width 11 height 11
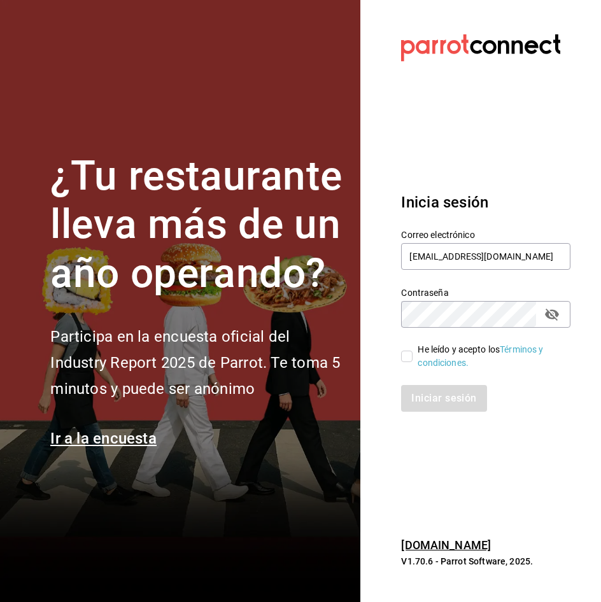
checkbox input "true"
click at [432, 400] on button "Iniciar sesión" at bounding box center [444, 398] width 87 height 27
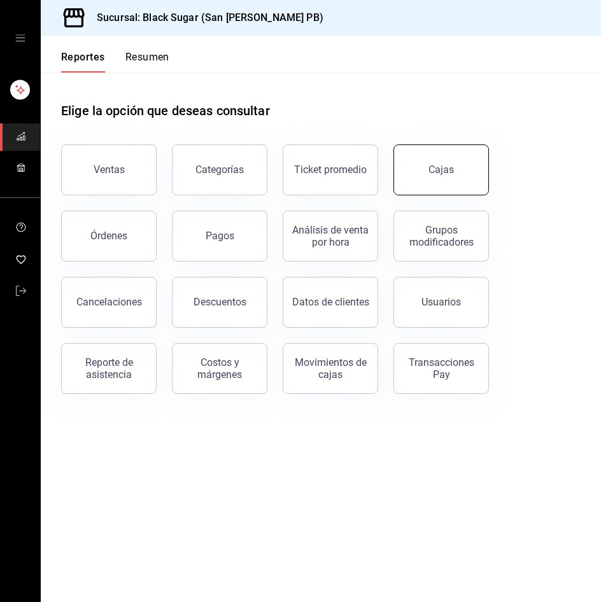
click at [442, 161] on link "Cajas" at bounding box center [440, 169] width 95 height 51
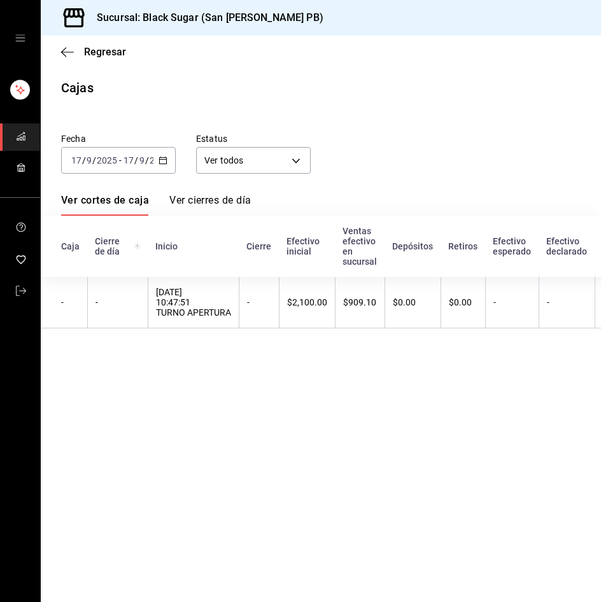
click at [83, 159] on span "/" at bounding box center [84, 160] width 4 height 10
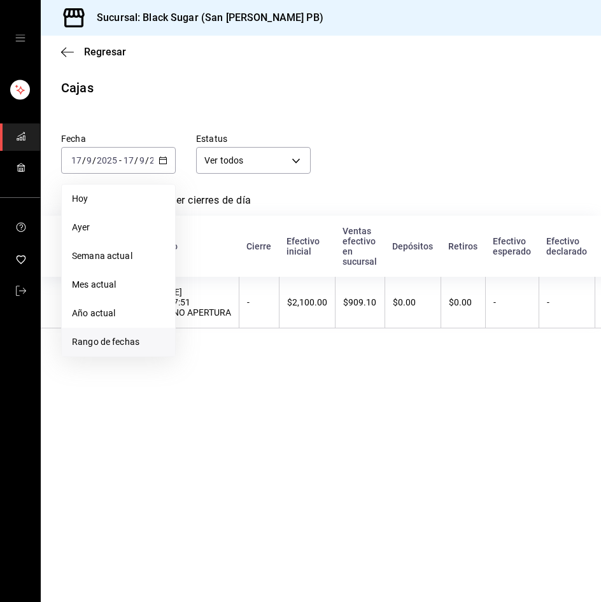
click at [110, 347] on span "Rango de fechas" at bounding box center [118, 341] width 93 height 13
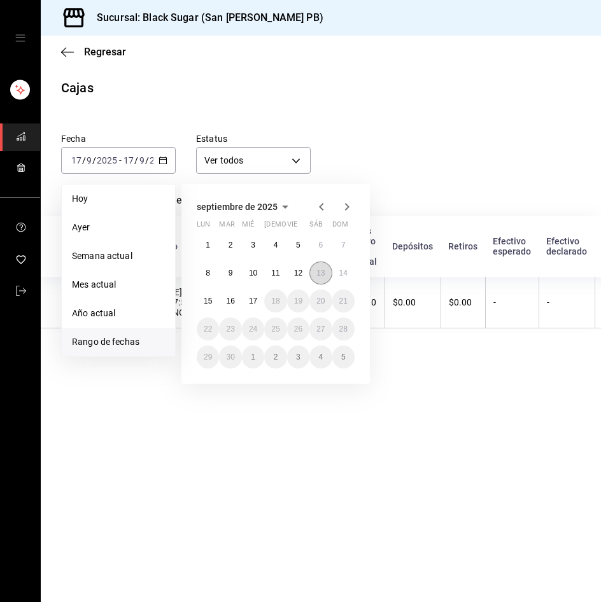
click at [316, 274] on abbr "13" at bounding box center [320, 273] width 8 height 9
click at [232, 300] on abbr "16" at bounding box center [230, 301] width 8 height 9
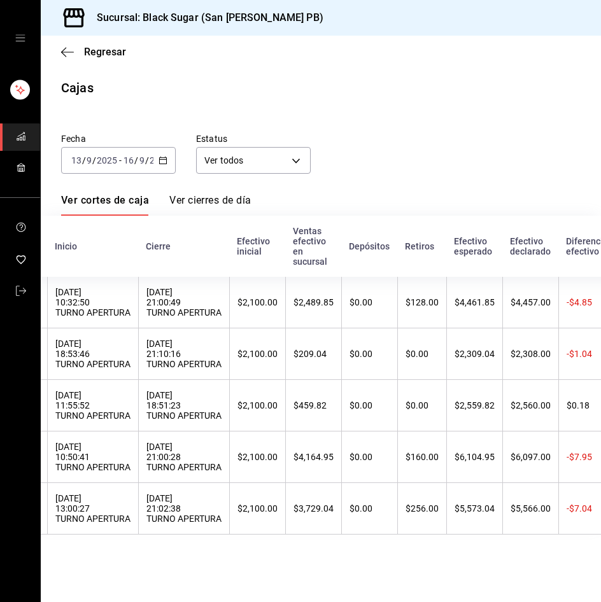
scroll to position [0, 104]
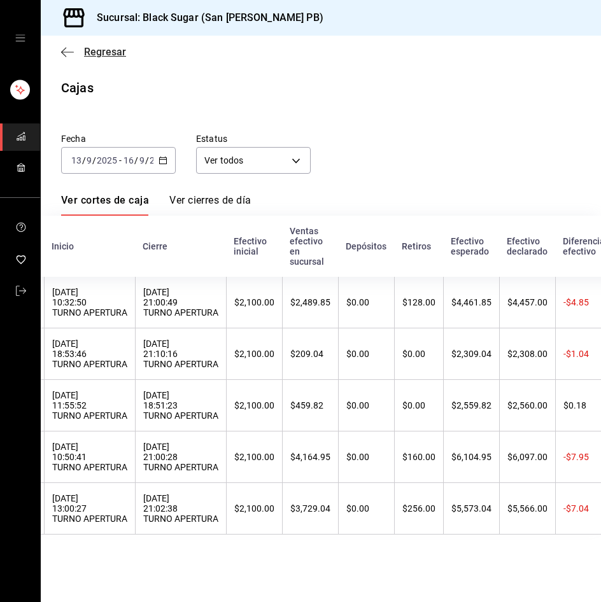
click at [88, 55] on span "Regresar" at bounding box center [105, 52] width 42 height 12
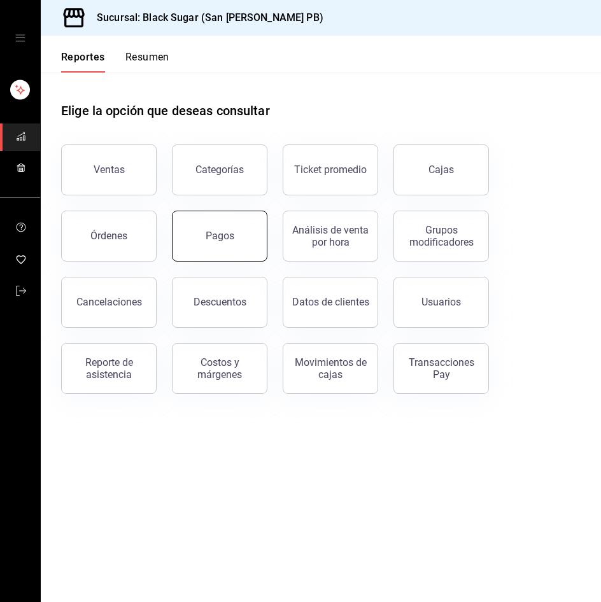
click at [224, 236] on div "Pagos" at bounding box center [220, 236] width 29 height 12
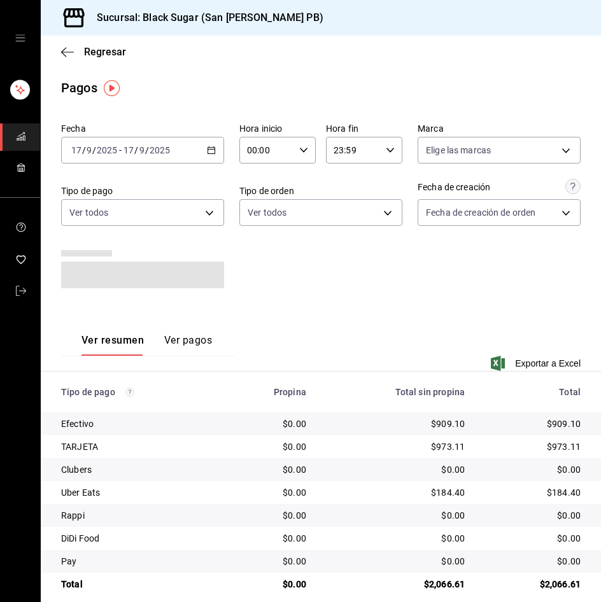
click at [143, 153] on input "9" at bounding box center [142, 150] width 6 height 10
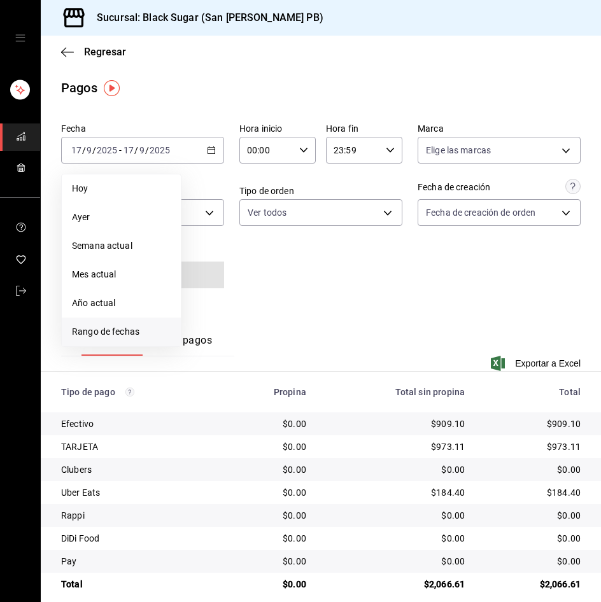
click at [138, 332] on span "Rango de fechas" at bounding box center [121, 331] width 99 height 13
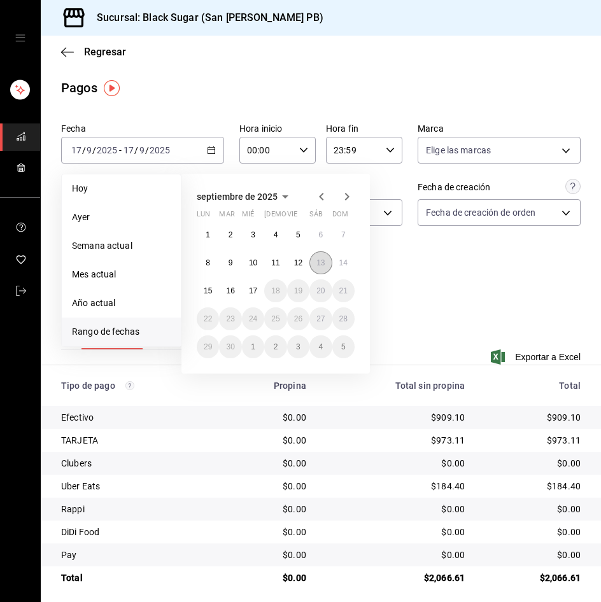
click at [312, 259] on button "13" at bounding box center [320, 262] width 22 height 23
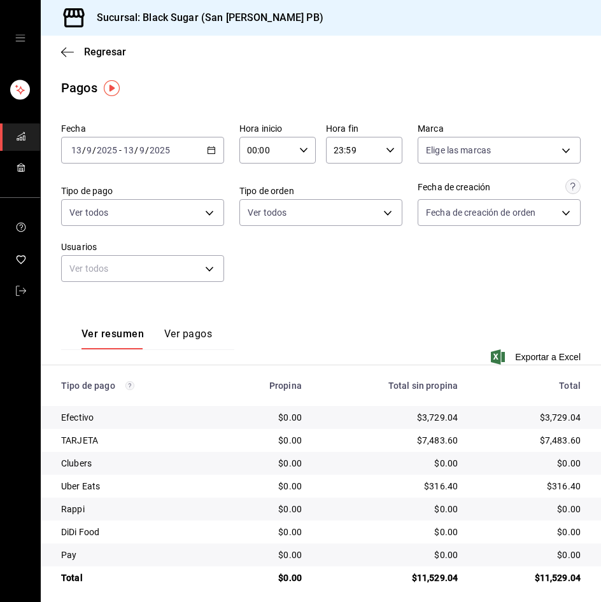
click at [104, 142] on div "[DATE] [DATE] - [DATE] [DATE]" at bounding box center [142, 150] width 163 height 27
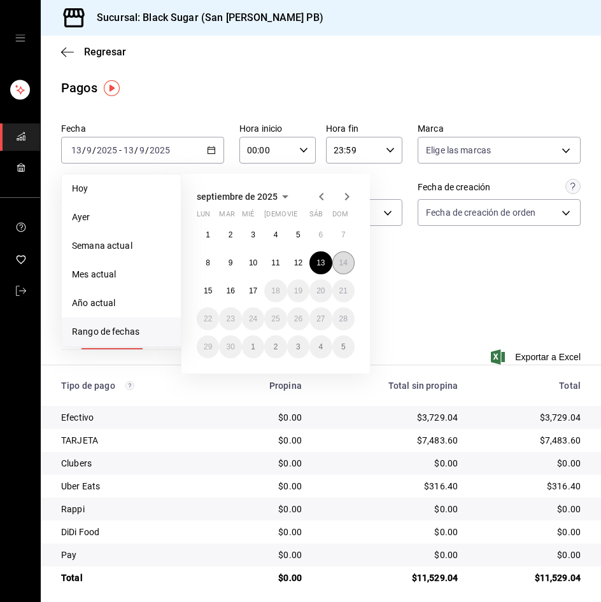
click at [339, 265] on abbr "14" at bounding box center [343, 262] width 8 height 9
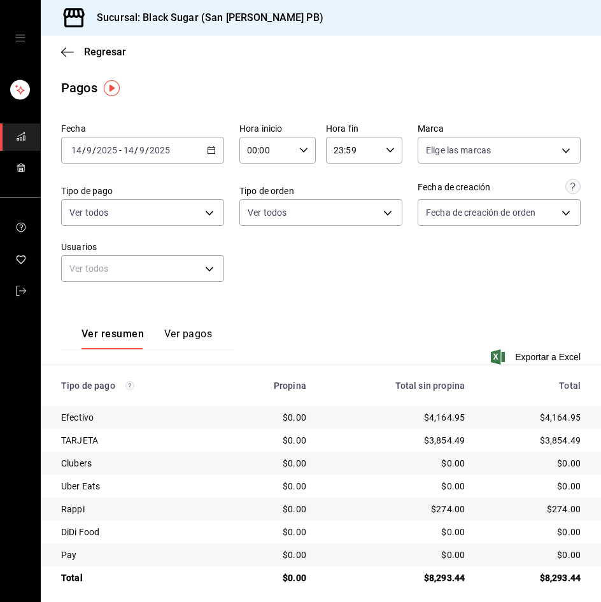
click at [156, 141] on div "[DATE] [DATE] - [DATE] [DATE]" at bounding box center [142, 150] width 163 height 27
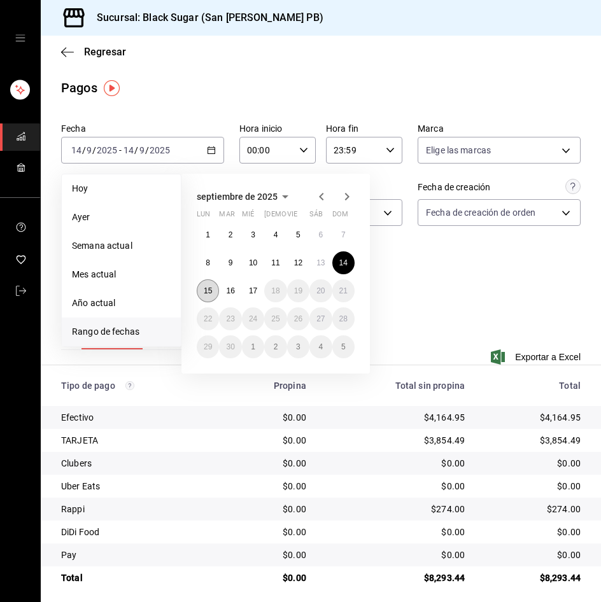
click at [205, 281] on button "15" at bounding box center [208, 290] width 22 height 23
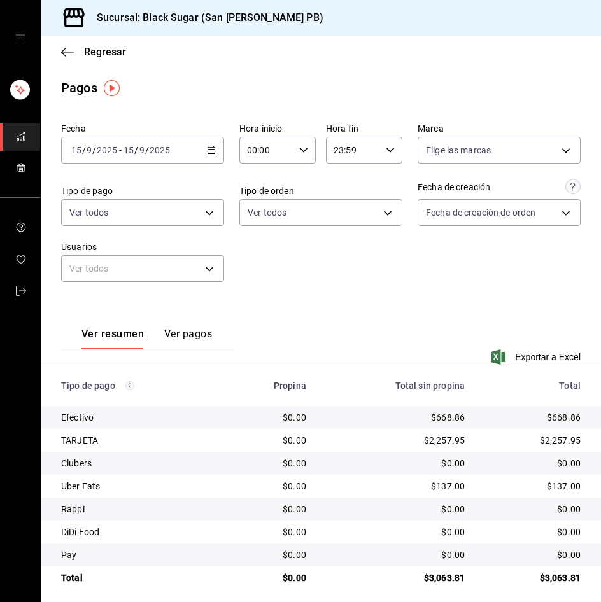
click at [125, 155] on input "15" at bounding box center [128, 150] width 11 height 10
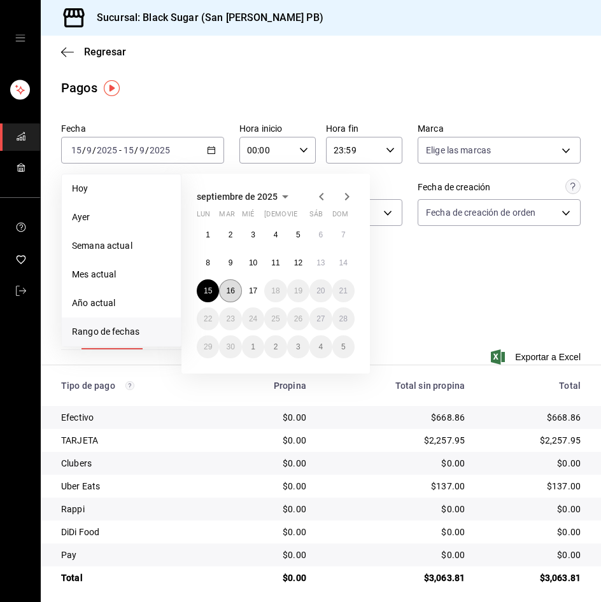
click at [235, 291] on button "16" at bounding box center [230, 290] width 22 height 23
